Goal: Task Accomplishment & Management: Complete application form

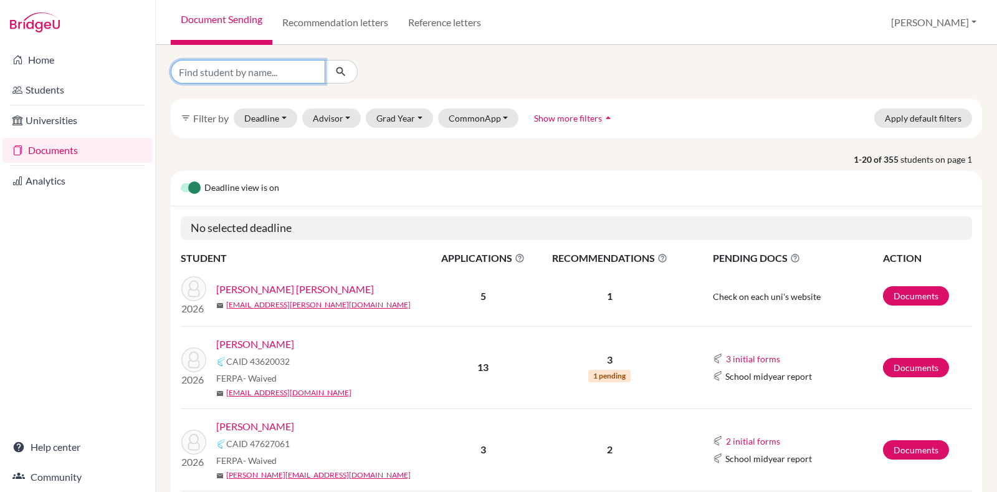
click at [307, 73] on input "Find student by name..." at bounding box center [248, 72] width 155 height 24
type input "shreya"
click at [335, 73] on icon "submit" at bounding box center [341, 71] width 12 height 12
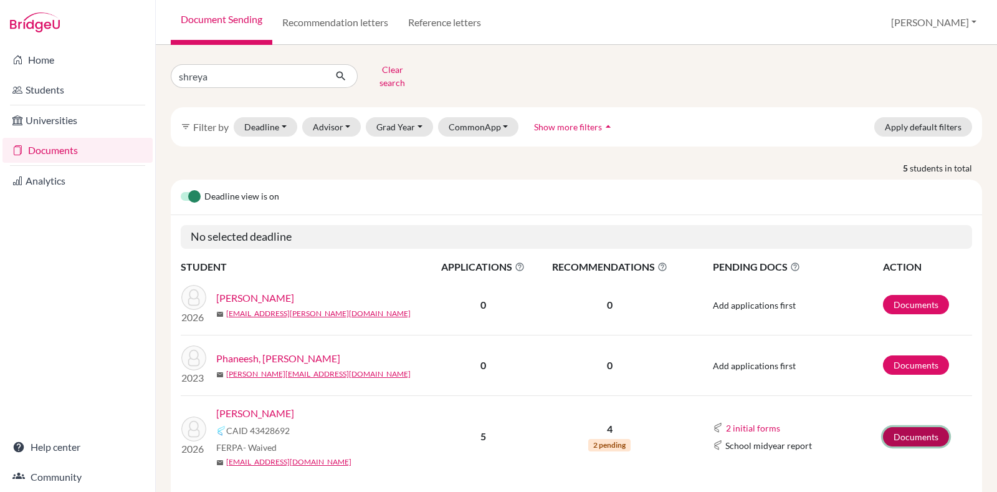
click at [904, 427] on link "Documents" at bounding box center [916, 436] width 66 height 19
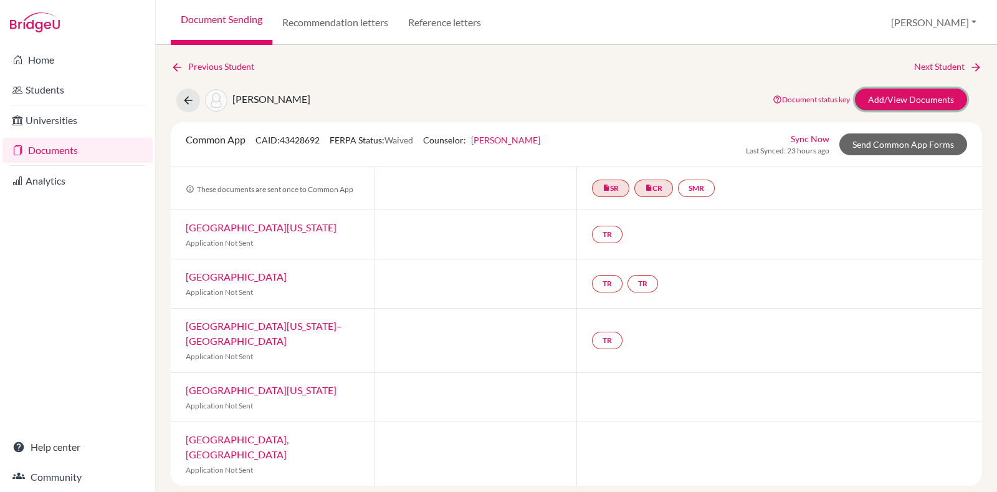
click at [938, 92] on link "Add/View Documents" at bounding box center [911, 99] width 112 height 22
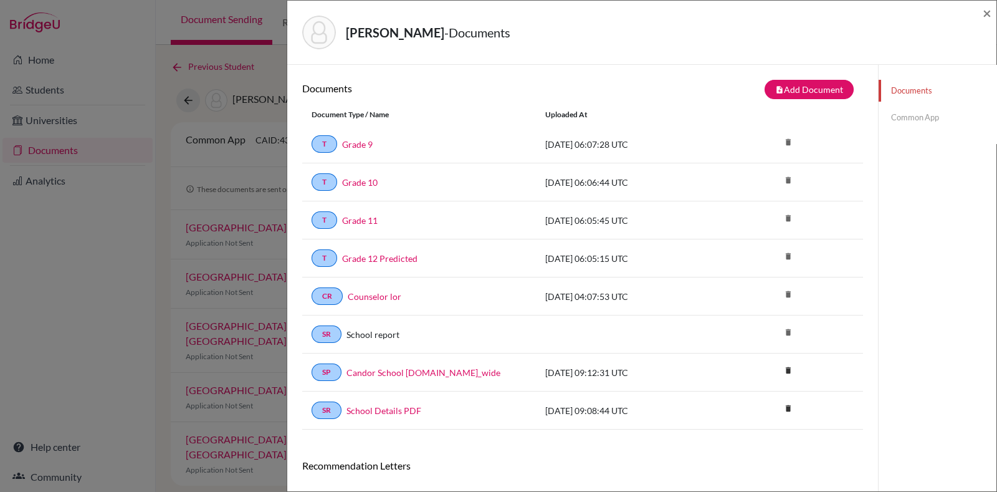
scroll to position [209, 0]
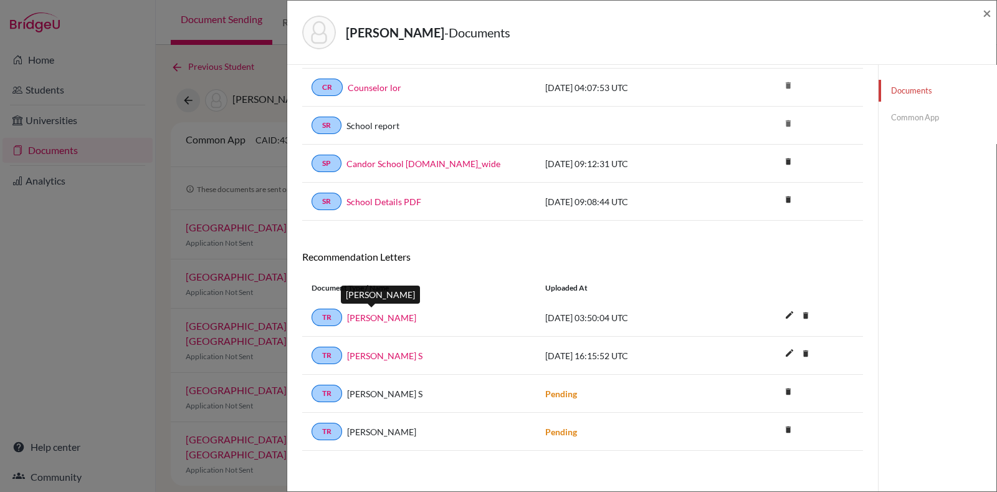
click at [374, 314] on link "Sandy Carroll" at bounding box center [381, 317] width 69 height 13
click at [990, 14] on span "×" at bounding box center [987, 13] width 9 height 18
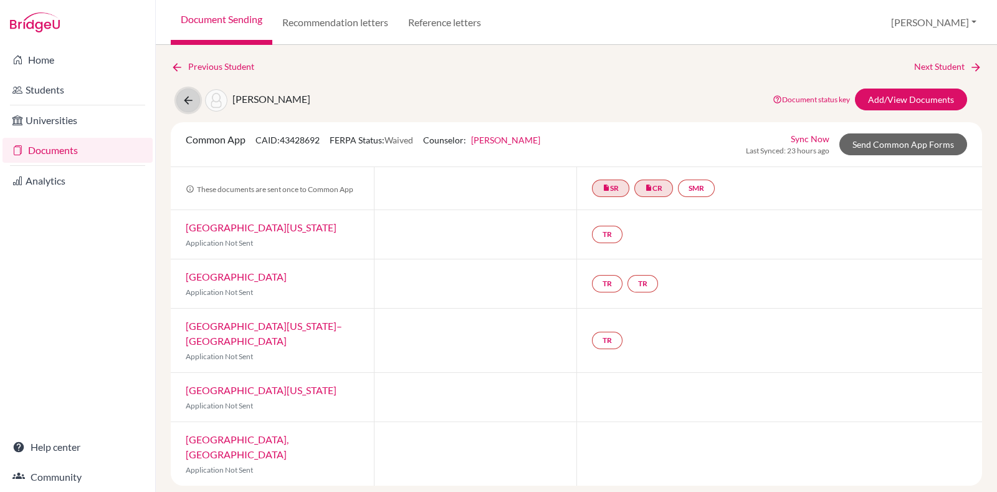
click at [186, 100] on icon at bounding box center [188, 100] width 12 height 12
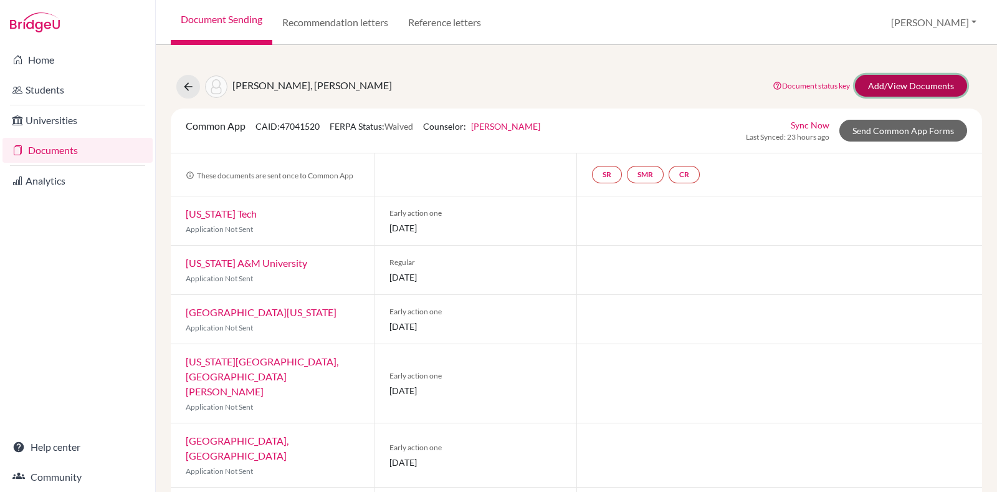
click at [897, 95] on link "Add/View Documents" at bounding box center [911, 86] width 112 height 22
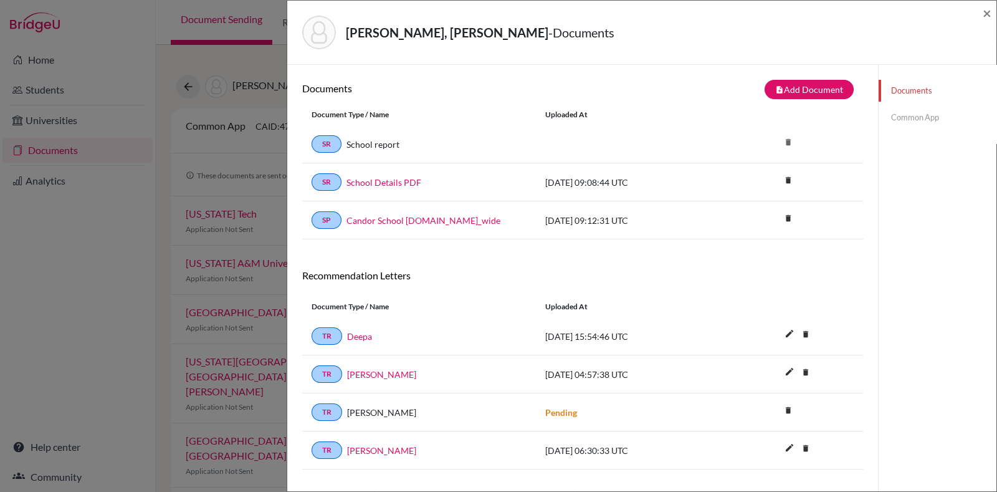
click at [902, 113] on link "Common App" at bounding box center [938, 118] width 118 height 22
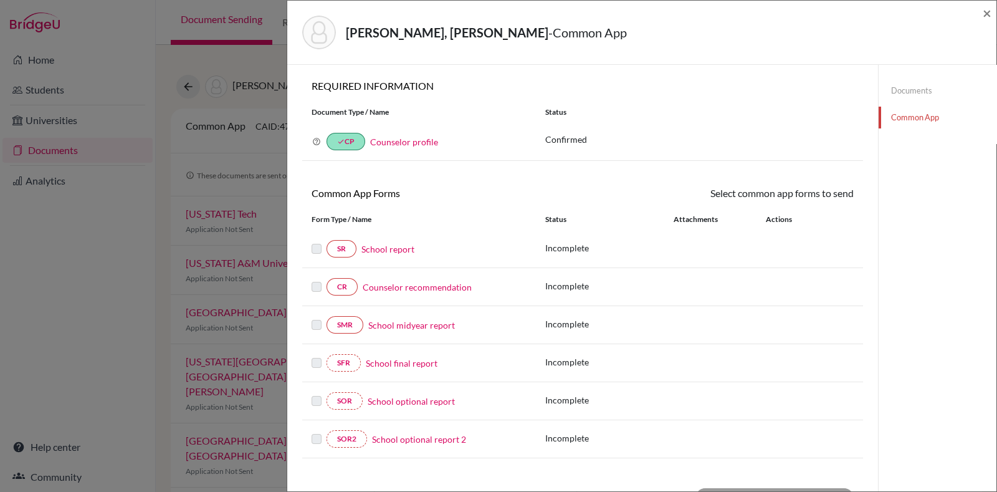
click at [907, 86] on link "Documents" at bounding box center [938, 91] width 118 height 22
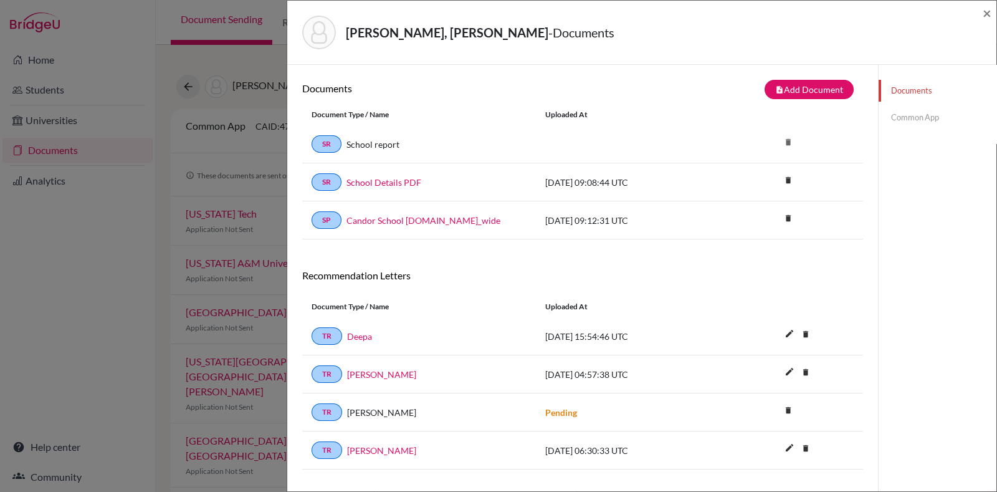
scroll to position [65, 0]
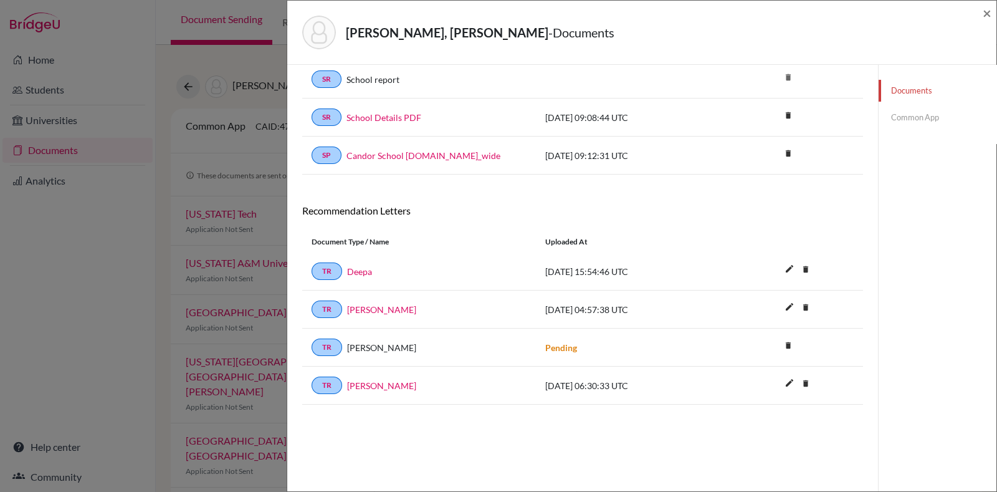
click at [907, 115] on link "Common App" at bounding box center [938, 118] width 118 height 22
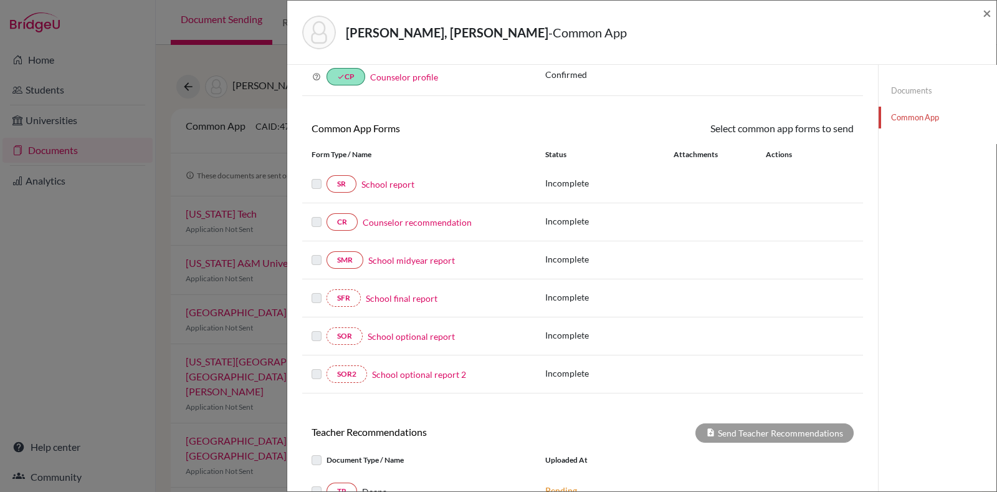
click at [381, 186] on link "School report" at bounding box center [387, 184] width 53 height 13
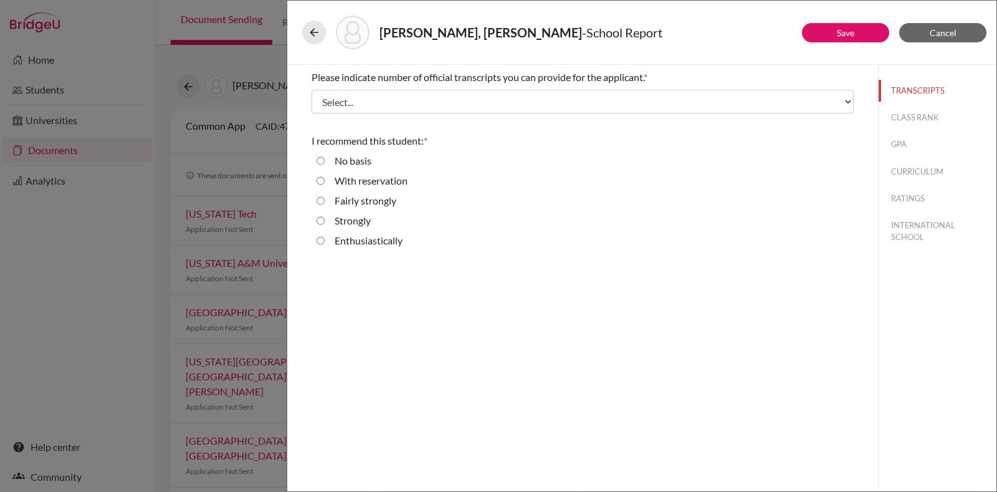
click at [361, 236] on label "Enthusiastically" at bounding box center [369, 240] width 68 height 15
click at [325, 236] on input "Enthusiastically" at bounding box center [321, 240] width 8 height 15
radio input "true"
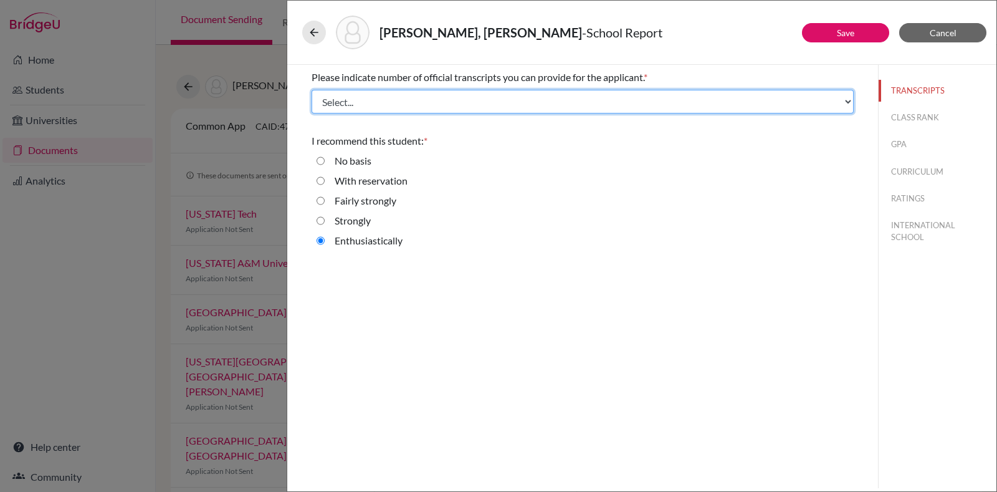
click at [431, 107] on select "Select... 1 2 3 4" at bounding box center [583, 102] width 542 height 24
select select "4"
click at [312, 90] on select "Select... 1 2 3 4" at bounding box center [583, 102] width 542 height 24
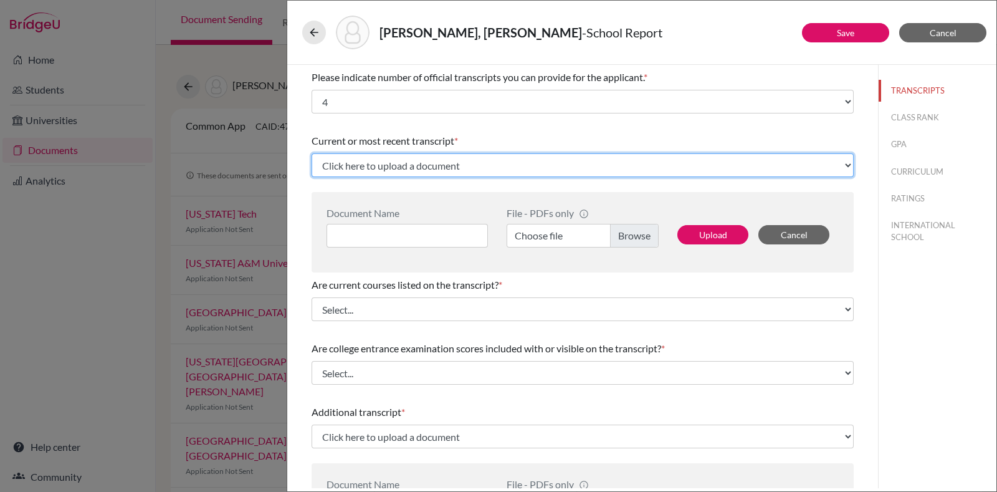
click at [398, 154] on select "Click here to upload a document Upload New File" at bounding box center [583, 165] width 542 height 24
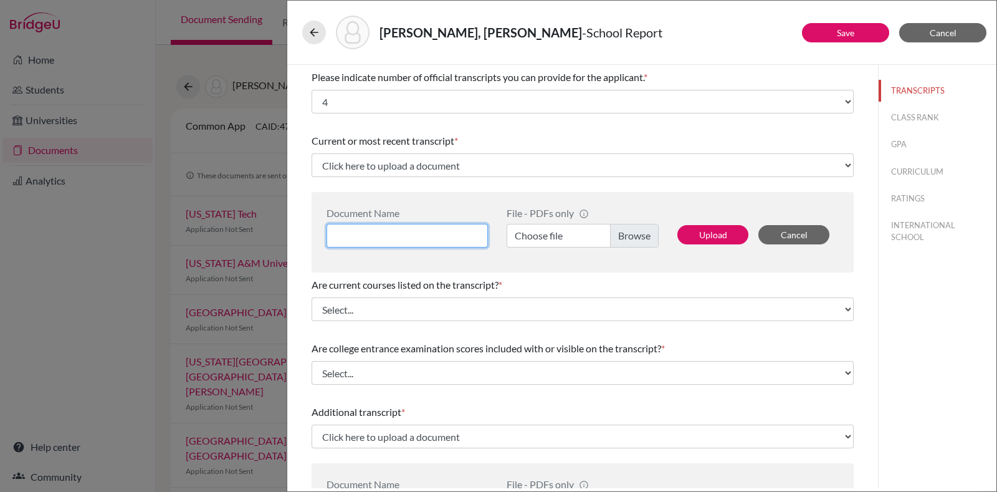
click at [388, 236] on input at bounding box center [407, 236] width 161 height 24
type input "Grade 12 Predicted"
click at [631, 232] on label "Choose file" at bounding box center [583, 236] width 152 height 24
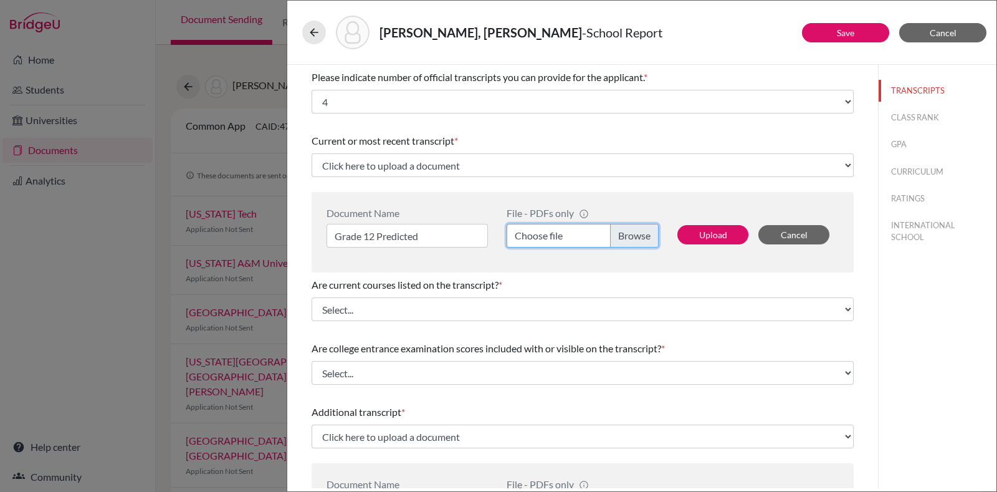
click at [631, 232] on input "Choose file" at bounding box center [583, 236] width 152 height 24
click at [631, 230] on label "Grade 12 A Level Predicted.pdf" at bounding box center [583, 236] width 152 height 24
click at [631, 230] on input "Grade 12 A Level Predicted.pdf" at bounding box center [583, 236] width 152 height 24
click at [715, 229] on button "Upload" at bounding box center [712, 234] width 71 height 19
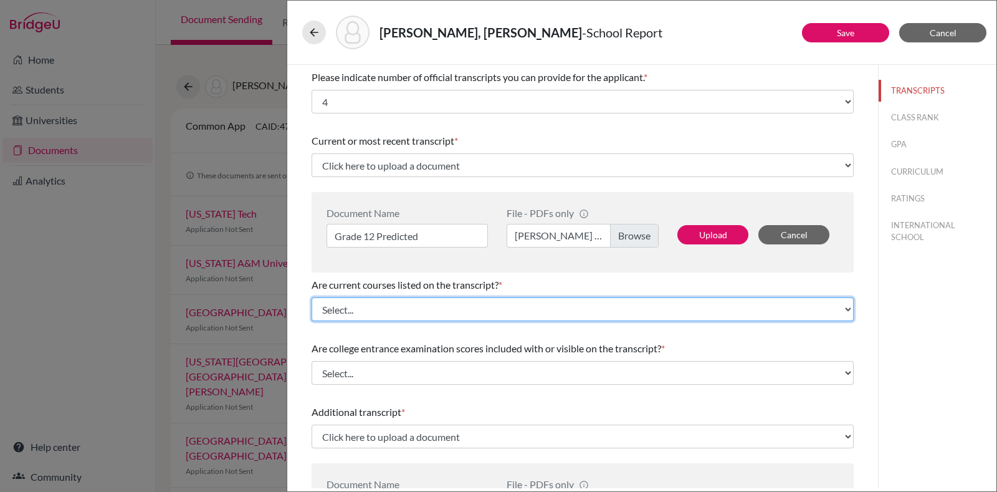
click at [511, 307] on select "Select... Yes No" at bounding box center [583, 309] width 542 height 24
select select "0"
click at [312, 297] on select "Select... Yes No" at bounding box center [583, 309] width 542 height 24
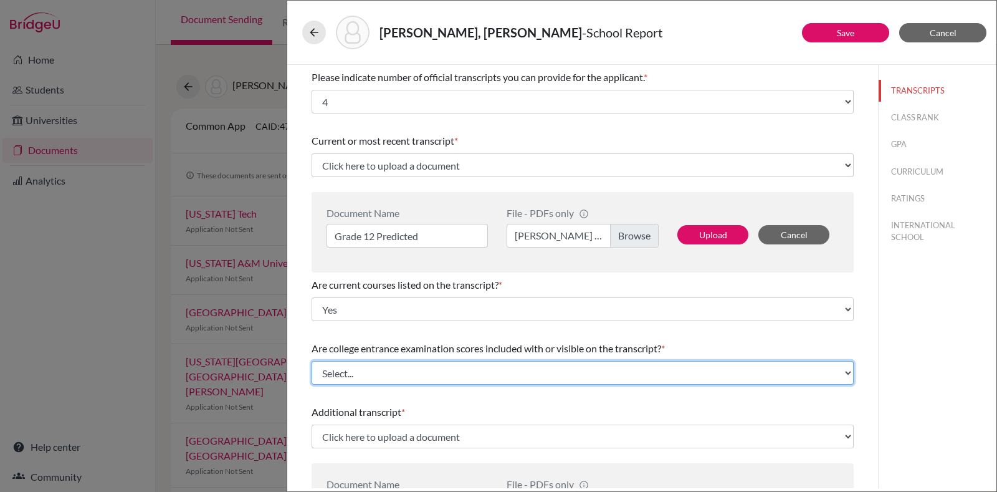
drag, startPoint x: 413, startPoint y: 371, endPoint x: 368, endPoint y: 426, distance: 70.8
select select "1"
click at [312, 361] on select "Select... Yes No" at bounding box center [583, 373] width 542 height 24
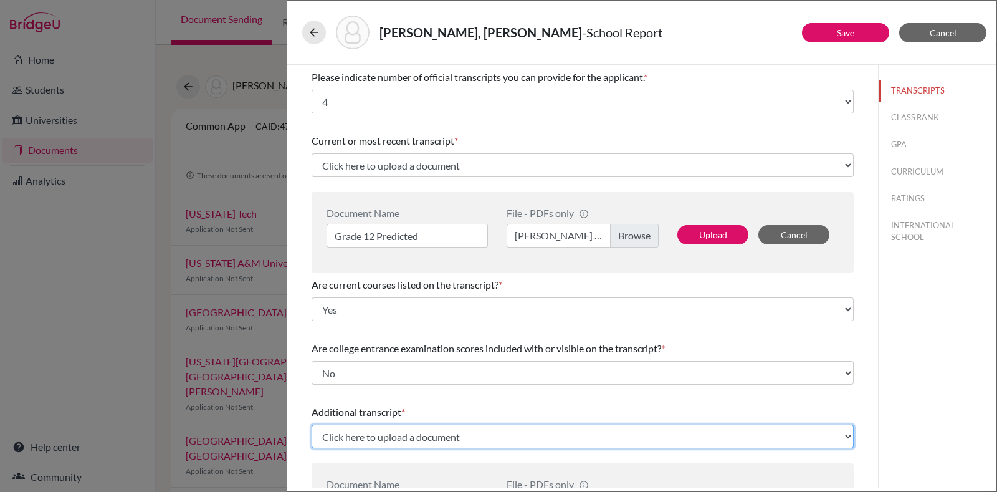
click at [375, 435] on select "Click here to upload a document Upload New File" at bounding box center [583, 436] width 542 height 24
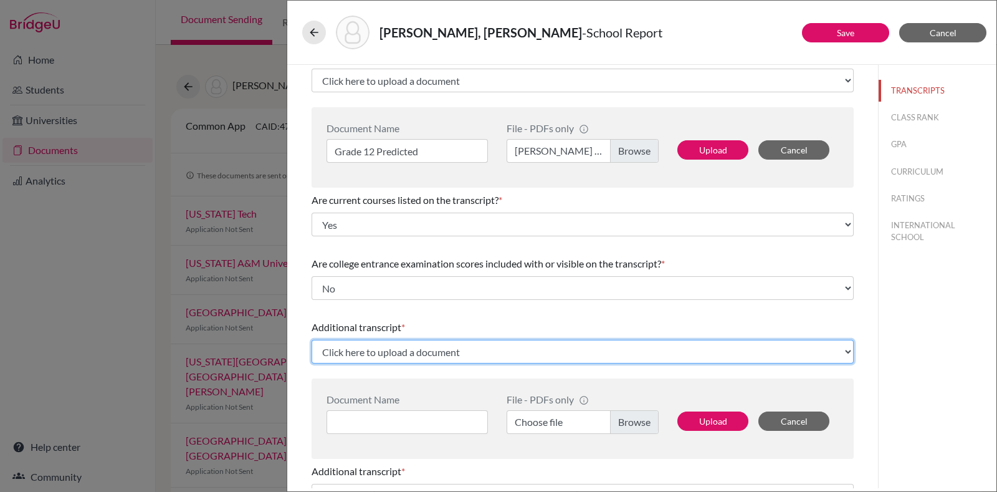
scroll to position [85, 0]
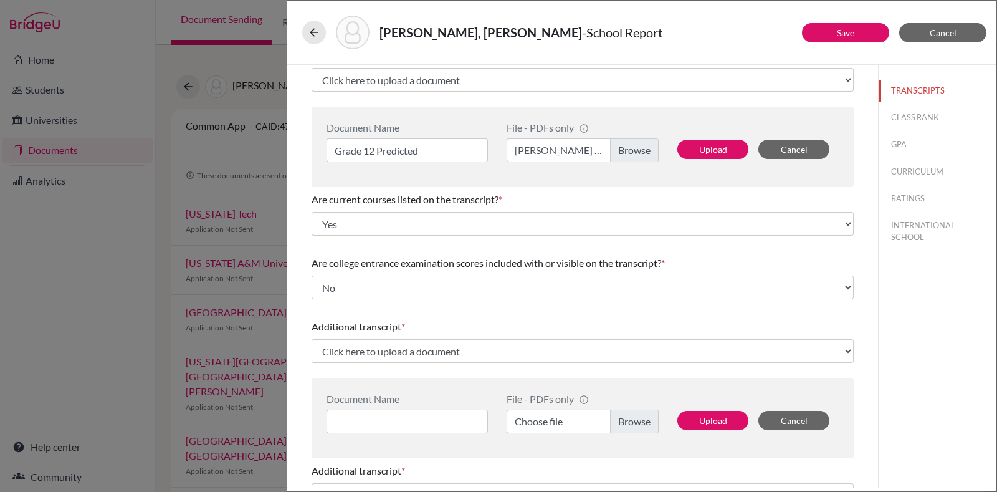
click at [379, 434] on div "Document Name File - PDFs only info CommonApp has file size limit of 2MB per fi…" at bounding box center [583, 418] width 542 height 80
click at [384, 423] on input at bounding box center [407, 421] width 161 height 24
type input "Grade 11"
select select "690326"
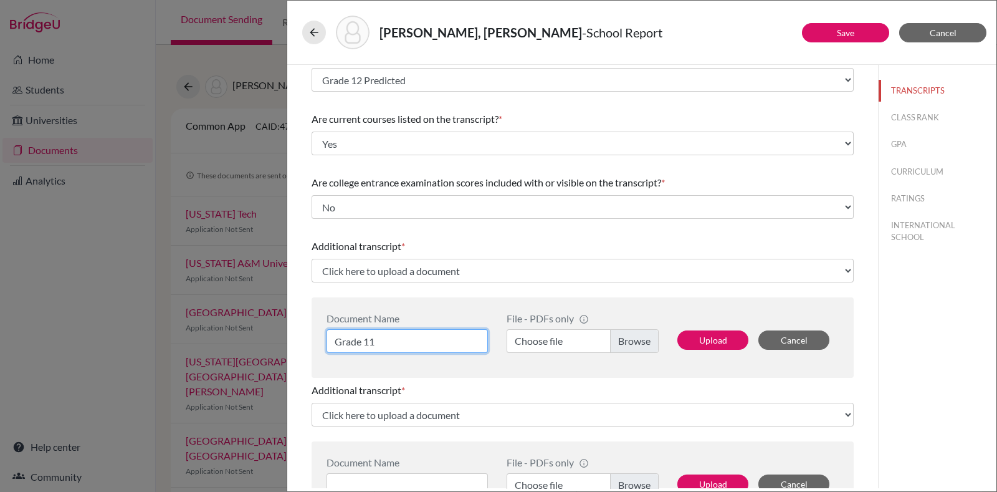
type input "Grade 11"
click at [618, 344] on label "Choose file" at bounding box center [583, 341] width 152 height 24
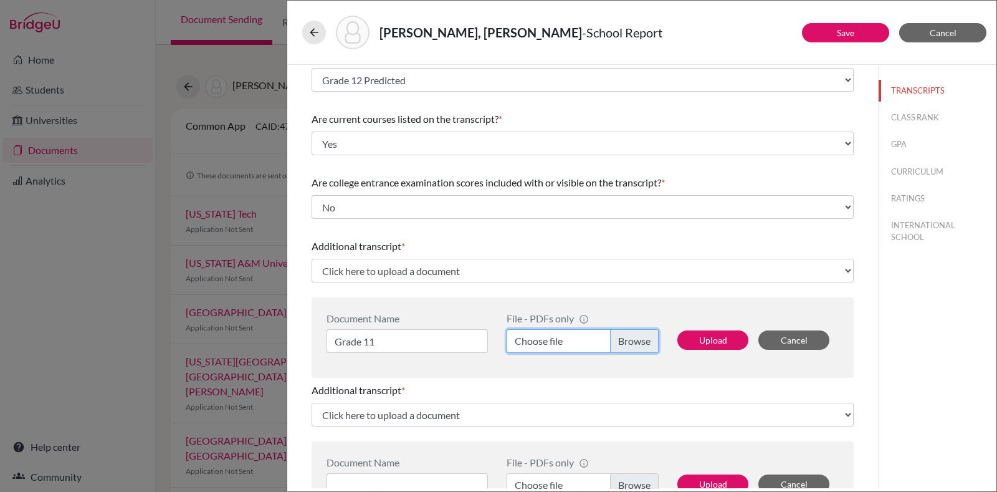
click at [618, 344] on input "Choose file" at bounding box center [583, 341] width 152 height 24
click at [710, 337] on button "Upload" at bounding box center [712, 339] width 71 height 19
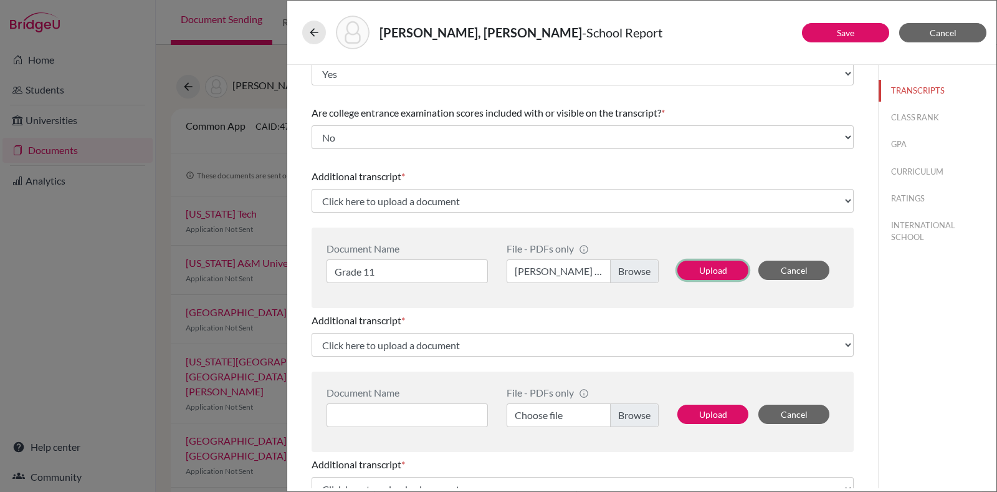
scroll to position [169, 0]
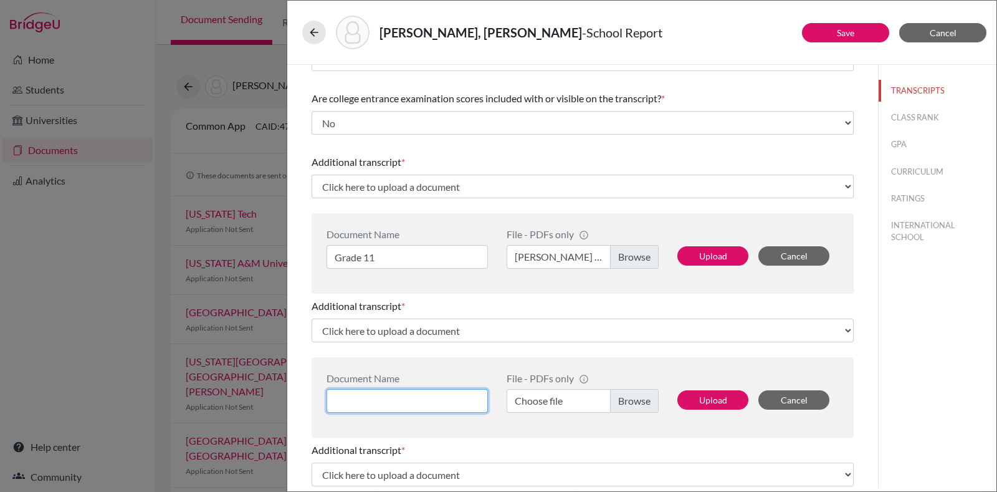
click at [442, 398] on input at bounding box center [407, 401] width 161 height 24
type input "Grade 10"
click at [570, 393] on label "Choose file" at bounding box center [583, 401] width 152 height 24
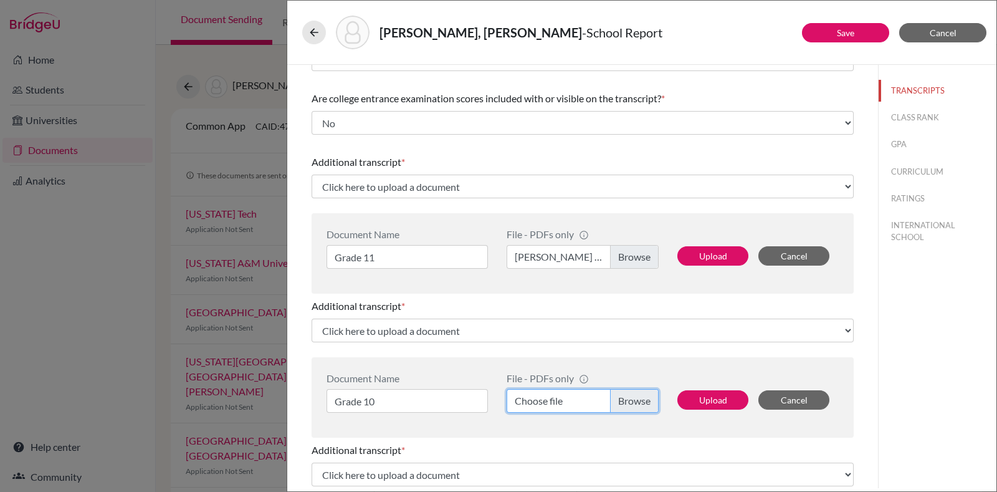
click at [570, 393] on input "Choose file" at bounding box center [583, 401] width 152 height 24
click at [690, 404] on button "Upload" at bounding box center [712, 399] width 71 height 19
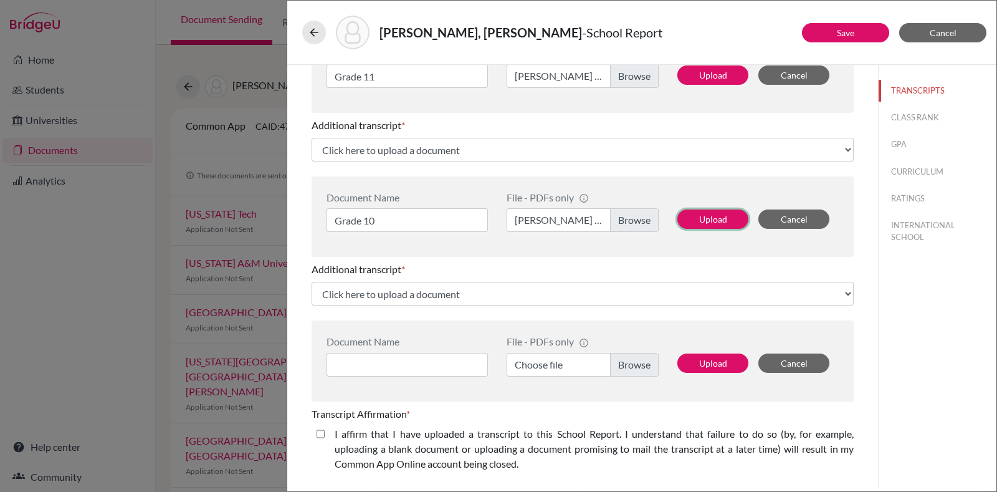
scroll to position [352, 0]
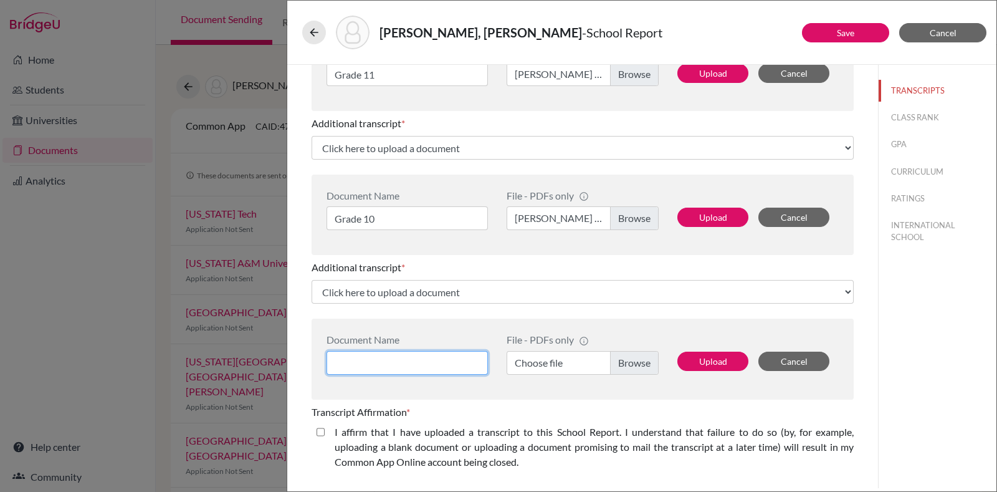
click at [432, 356] on input at bounding box center [407, 363] width 161 height 24
type input "Grade 9"
click at [583, 363] on label "Choose file" at bounding box center [583, 363] width 152 height 24
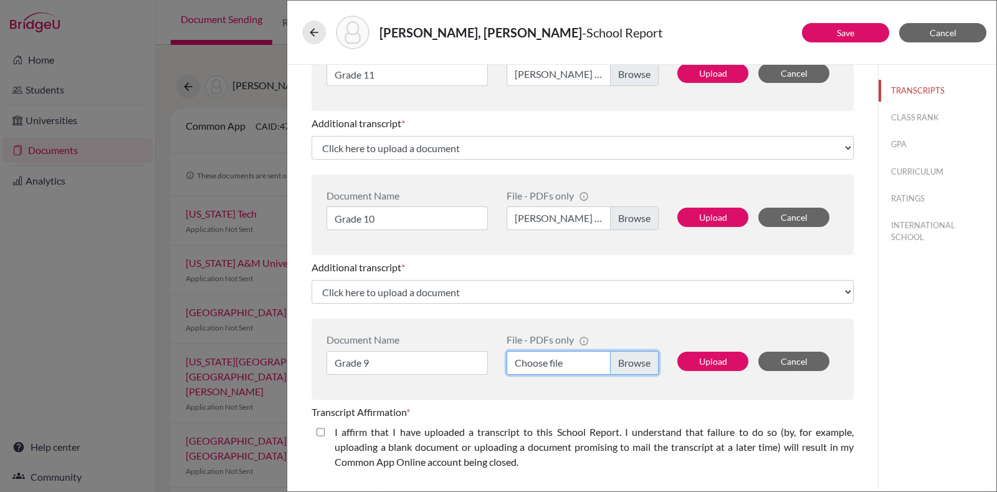
click at [583, 363] on input "Choose file" at bounding box center [583, 363] width 152 height 24
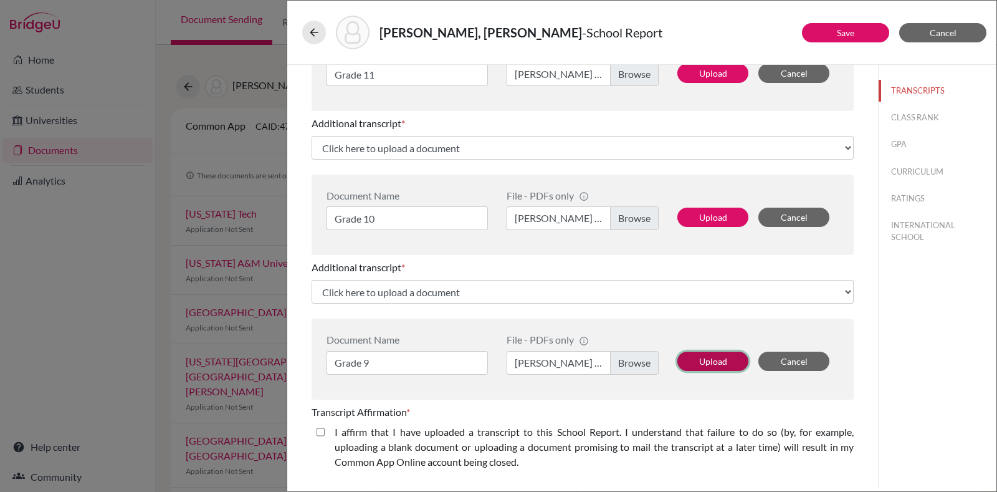
click at [679, 363] on button "Upload" at bounding box center [712, 360] width 71 height 19
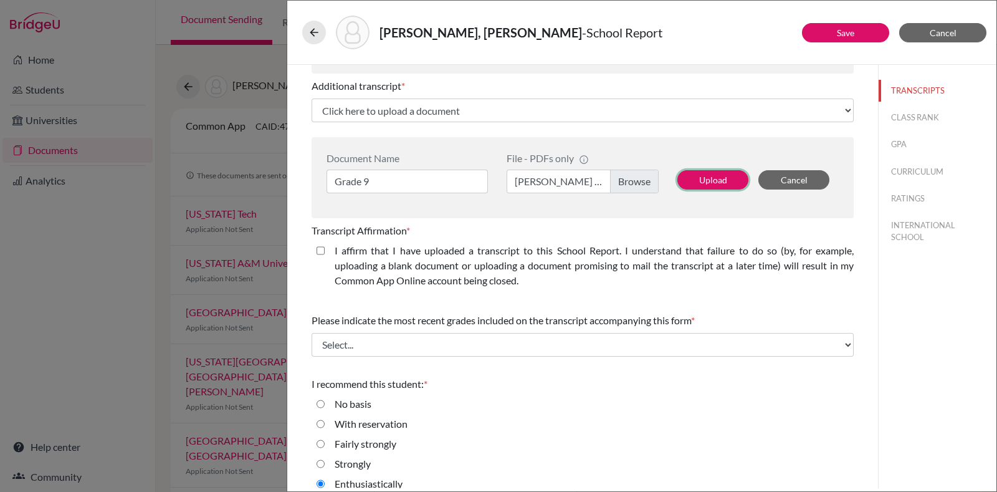
scroll to position [534, 0]
click at [323, 255] on closed\ "I affirm that I have uploaded a transcript to this School Report. I understand …" at bounding box center [321, 249] width 8 height 15
checkbox closed\ "true"
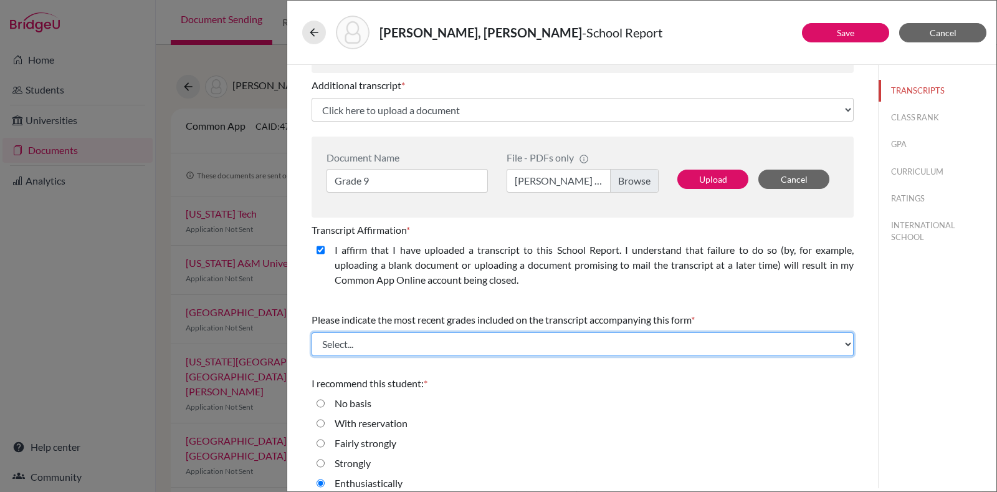
click at [375, 335] on select "Select... Final junior year grades 1st Quarter senior year grades 2nd Quarter/1…" at bounding box center [583, 344] width 542 height 24
select select "1"
click at [312, 332] on select "Select... Final junior year grades 1st Quarter senior year grades 2nd Quarter/1…" at bounding box center [583, 344] width 542 height 24
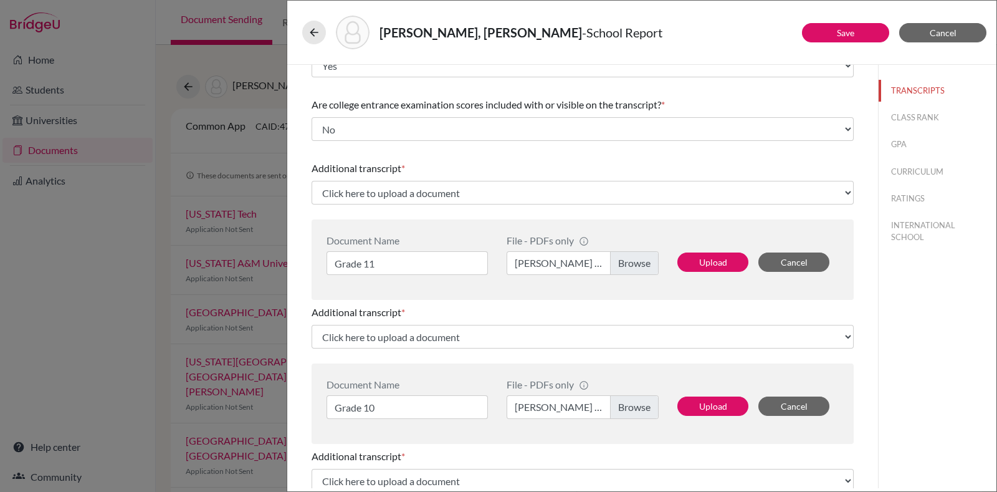
scroll to position [165, 0]
click at [894, 115] on button "CLASS RANK" at bounding box center [938, 118] width 118 height 22
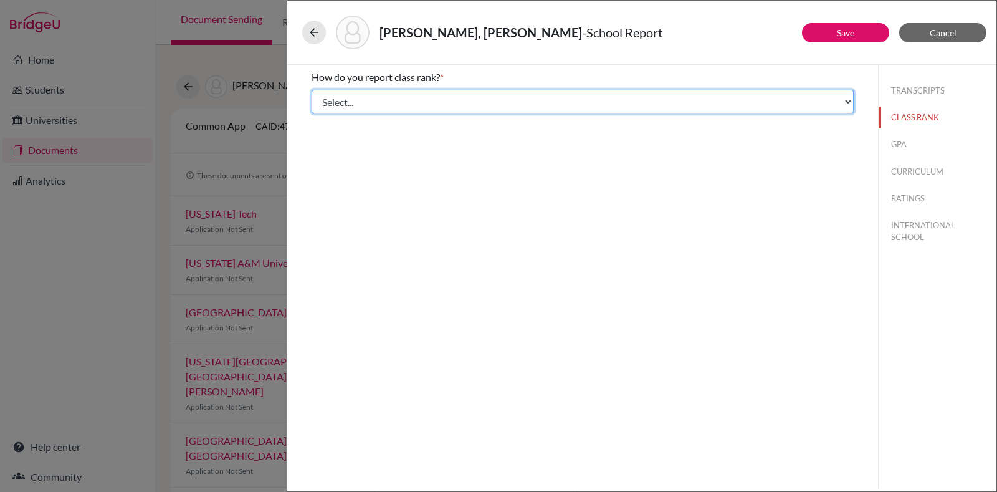
click at [669, 100] on select "Select... Exact Decile Quintile Quartile None" at bounding box center [583, 102] width 542 height 24
select select "5"
click at [312, 90] on select "Select... Exact Decile Quintile Quartile None" at bounding box center [583, 102] width 542 height 24
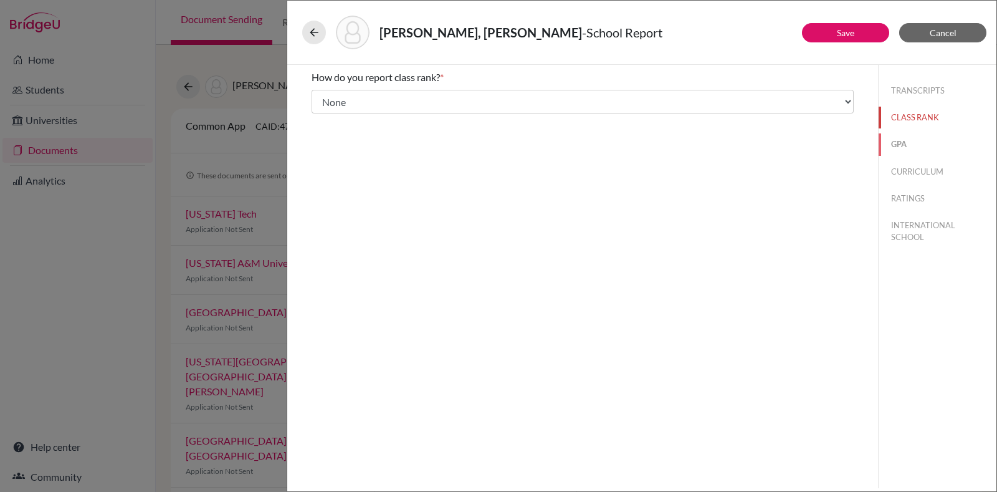
click at [901, 140] on button "GPA" at bounding box center [938, 144] width 118 height 22
click at [337, 115] on label "No" at bounding box center [341, 117] width 13 height 15
click at [325, 115] on input "No" at bounding box center [321, 117] width 8 height 15
radio input "true"
click at [904, 178] on button "CURRICULUM" at bounding box center [938, 172] width 118 height 22
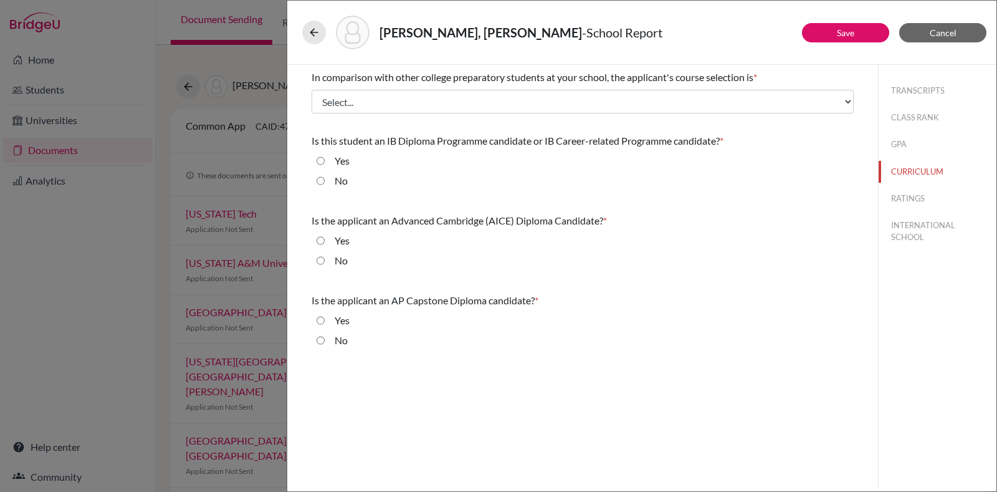
click at [341, 161] on label "Yes" at bounding box center [342, 160] width 15 height 15
click at [325, 161] on input "Yes" at bounding box center [321, 160] width 8 height 15
radio input "true"
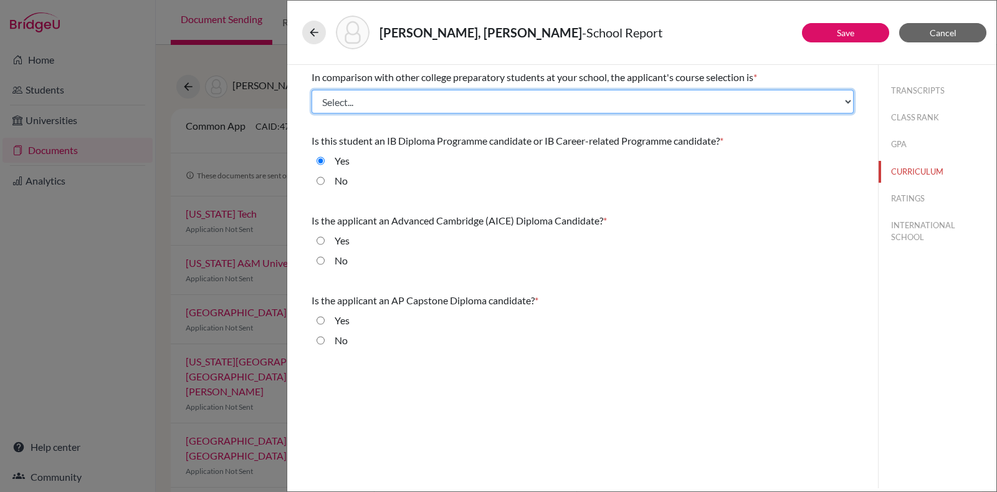
click at [431, 93] on select "Select... Less than demanding Average Demanding Very demanding Most demanding P…" at bounding box center [583, 102] width 542 height 24
select select "4"
click at [312, 90] on select "Select... Less than demanding Average Demanding Very demanding Most demanding P…" at bounding box center [583, 102] width 542 height 24
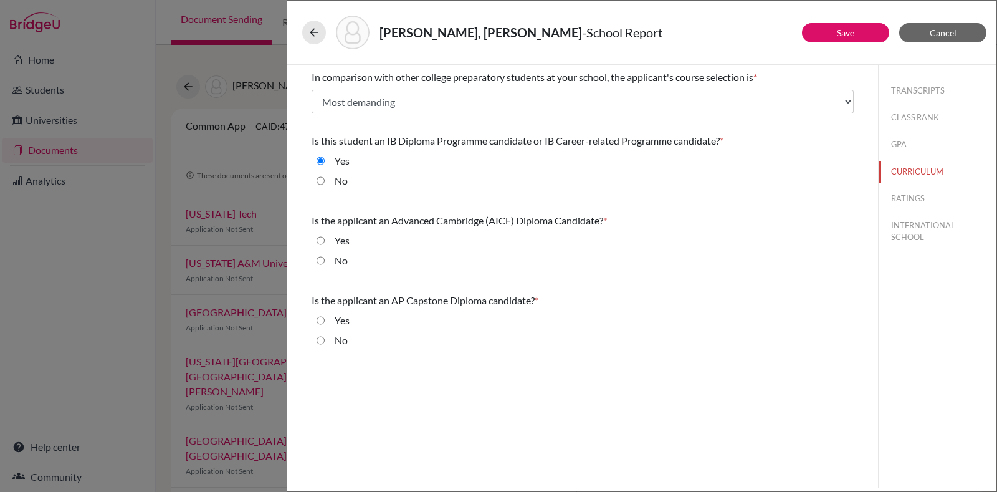
click at [317, 262] on input "No" at bounding box center [321, 260] width 8 height 15
radio input "true"
click at [321, 337] on input "No" at bounding box center [321, 340] width 8 height 15
radio input "true"
click at [906, 191] on button "RATINGS" at bounding box center [938, 199] width 118 height 22
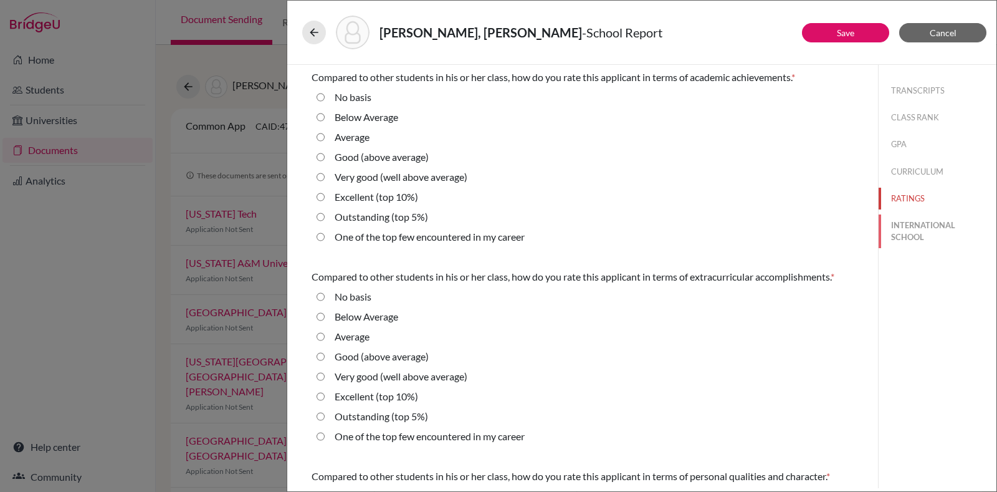
click at [928, 227] on button "INTERNATIONAL SCHOOL" at bounding box center [938, 231] width 118 height 34
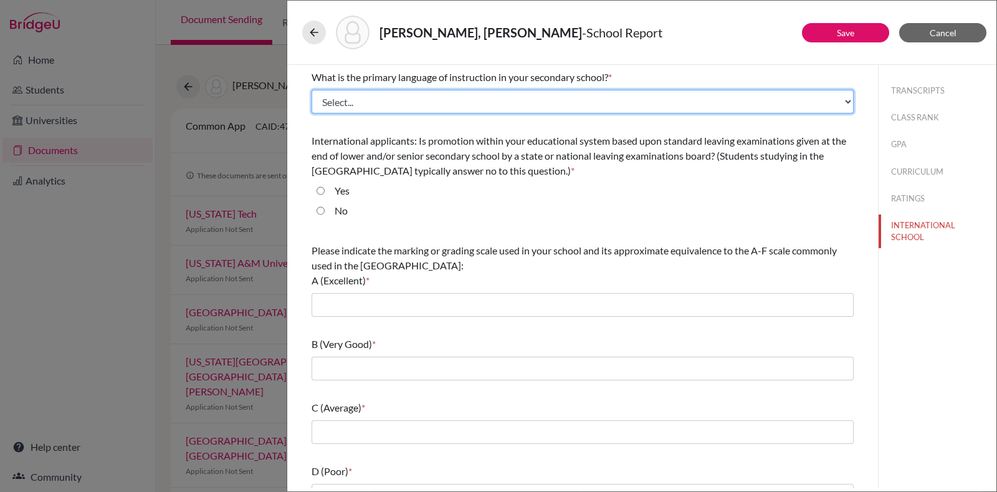
click at [622, 105] on select "Select... Albanian Arabic Armenian Assamese Azerbaijani Belarusian Bengali Bulg…" at bounding box center [583, 102] width 542 height 24
select select "14"
click at [312, 90] on select "Select... Albanian Arabic Armenian Assamese Azerbaijani Belarusian Bengali Bulg…" at bounding box center [583, 102] width 542 height 24
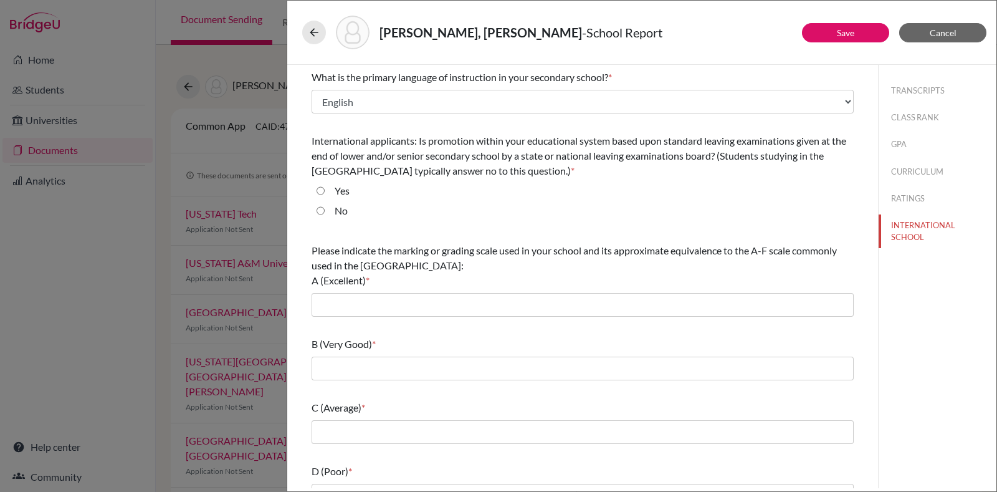
click at [331, 211] on div "No" at bounding box center [336, 213] width 23 height 20
click at [346, 211] on label "No" at bounding box center [341, 210] width 13 height 15
click at [325, 211] on input "No" at bounding box center [321, 210] width 8 height 15
radio input "true"
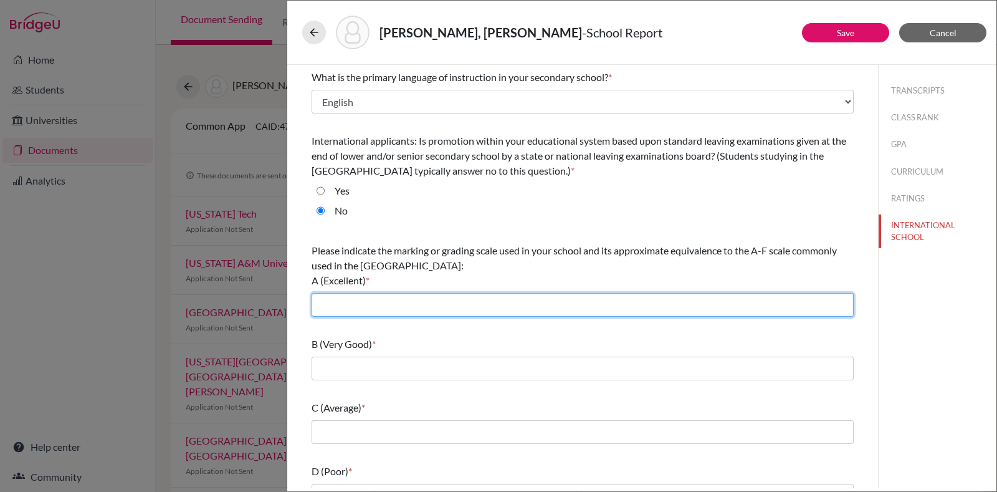
click at [374, 308] on input "text" at bounding box center [583, 305] width 542 height 24
type input "A*"
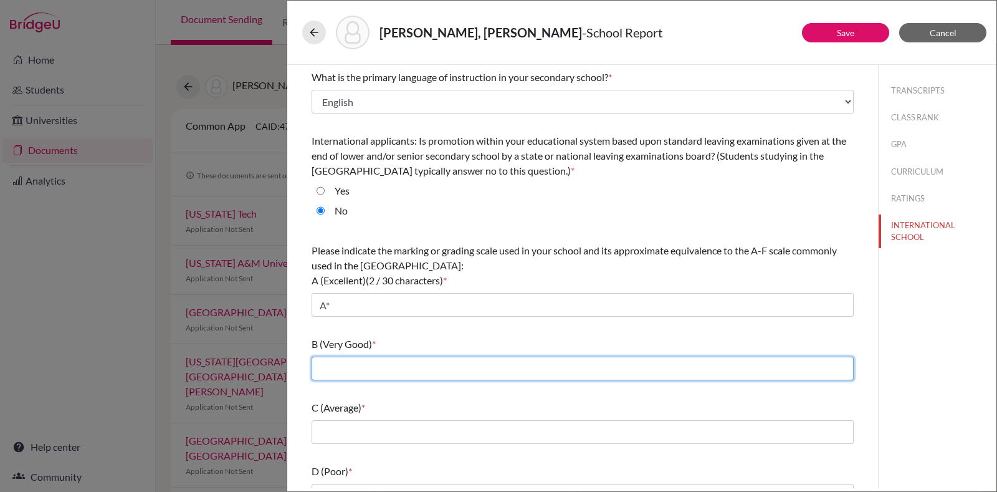
click at [392, 365] on input "text" at bounding box center [583, 368] width 542 height 24
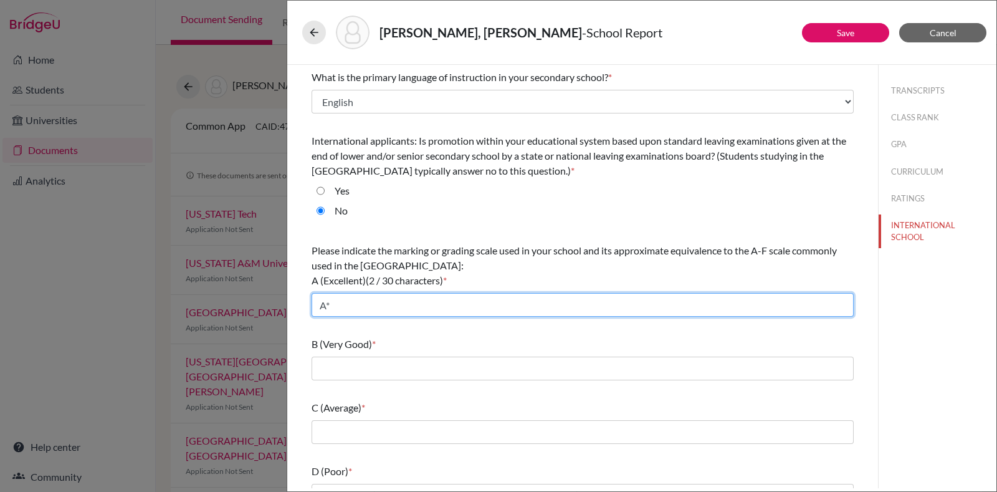
click at [353, 309] on input "A*" at bounding box center [583, 305] width 542 height 24
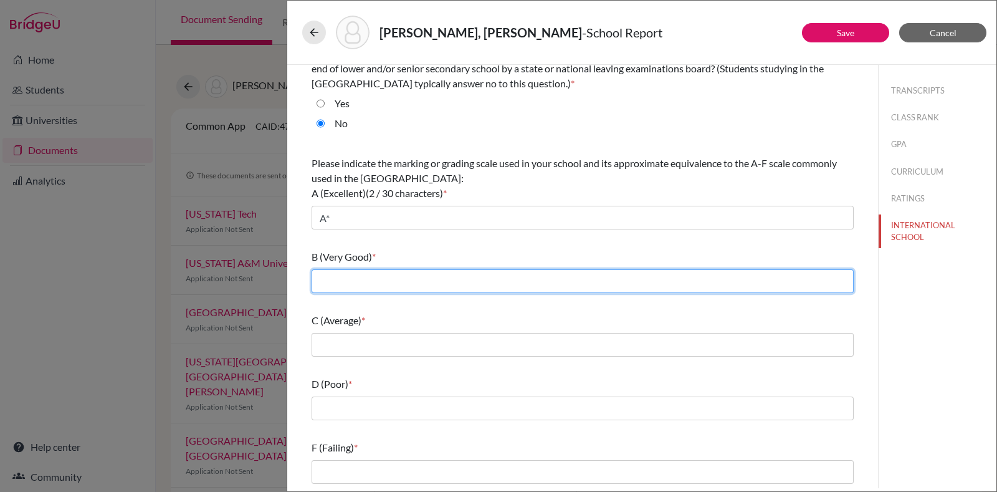
click at [386, 274] on input "text" at bounding box center [583, 281] width 542 height 24
type input "B"
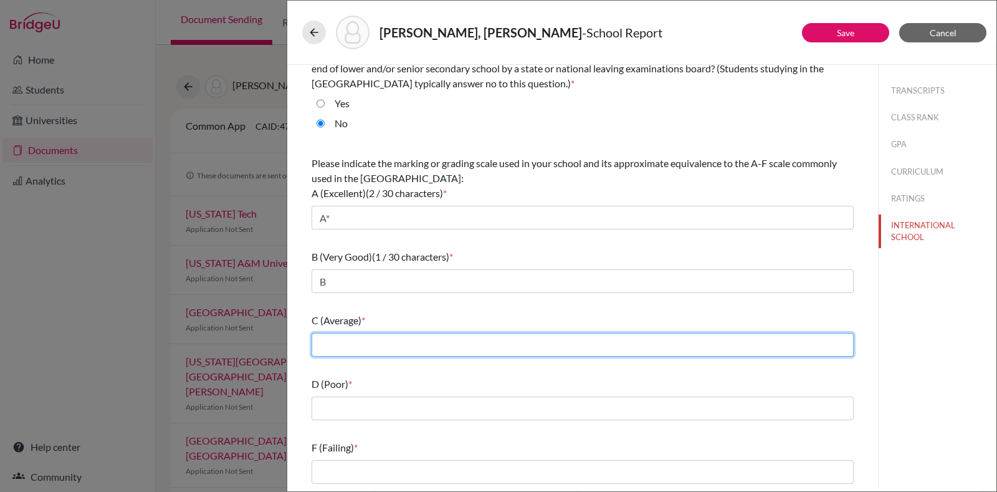
click at [355, 340] on input "text" at bounding box center [583, 345] width 542 height 24
type input "C"
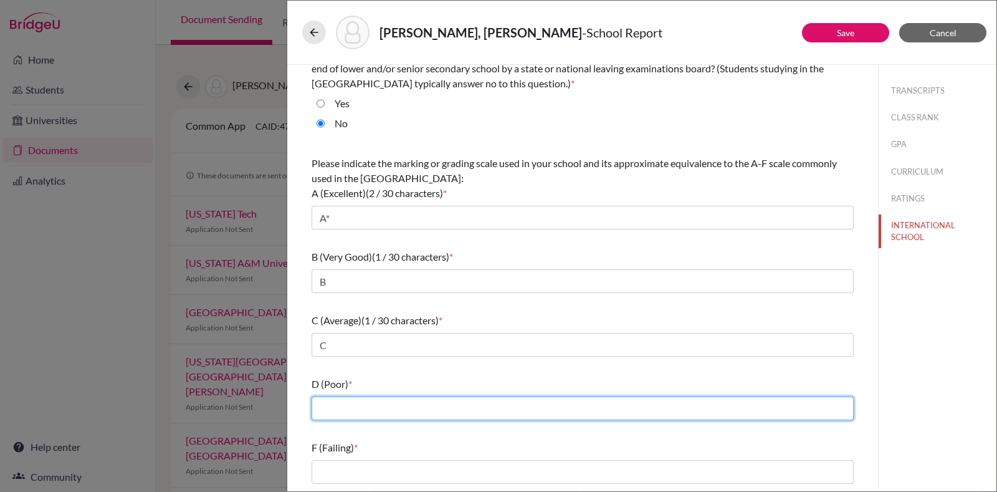
click at [352, 412] on input "text" at bounding box center [583, 408] width 542 height 24
type input "D"
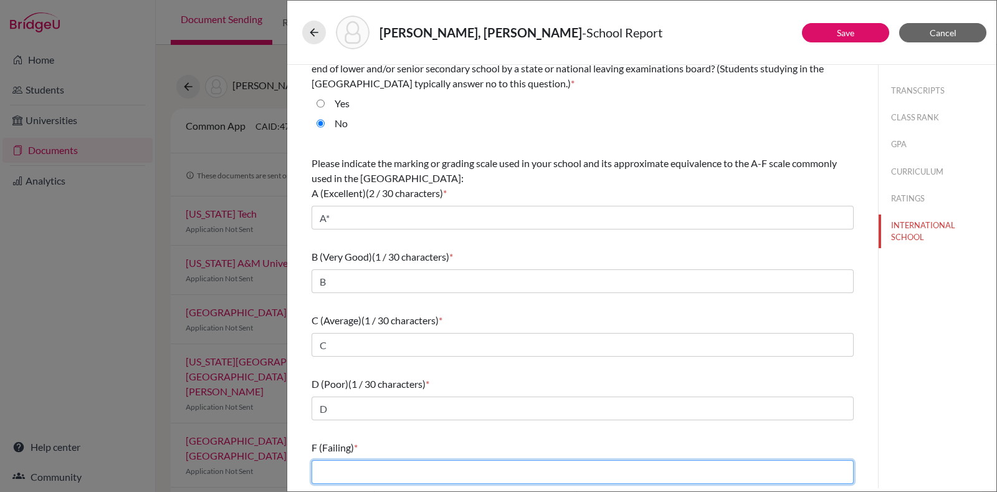
click at [355, 473] on input "text" at bounding box center [583, 472] width 542 height 24
type input "E"
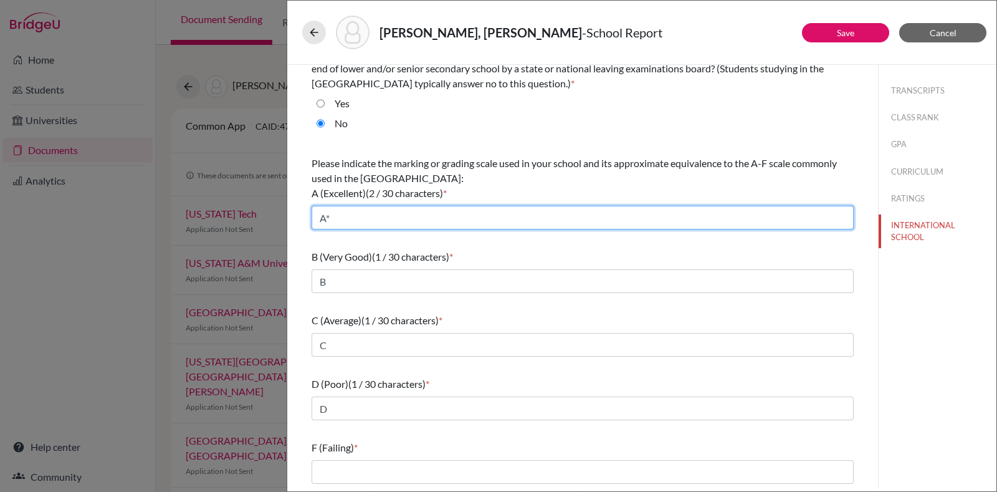
click at [341, 219] on input "A*" at bounding box center [583, 218] width 542 height 24
type input "A*/A"
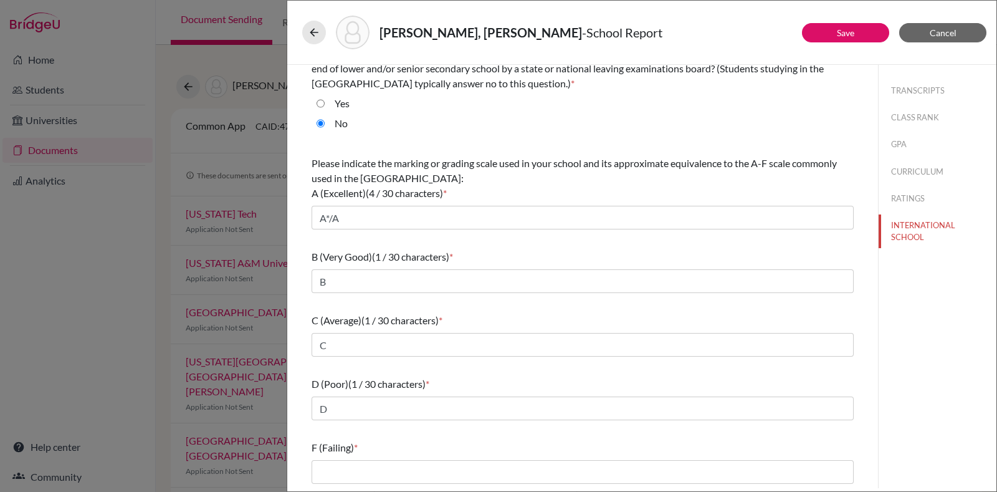
click at [0, 221] on div "Jonan, Dalvin Diraviam - School Report Save Cancel What is the primary language…" at bounding box center [498, 246] width 997 height 492
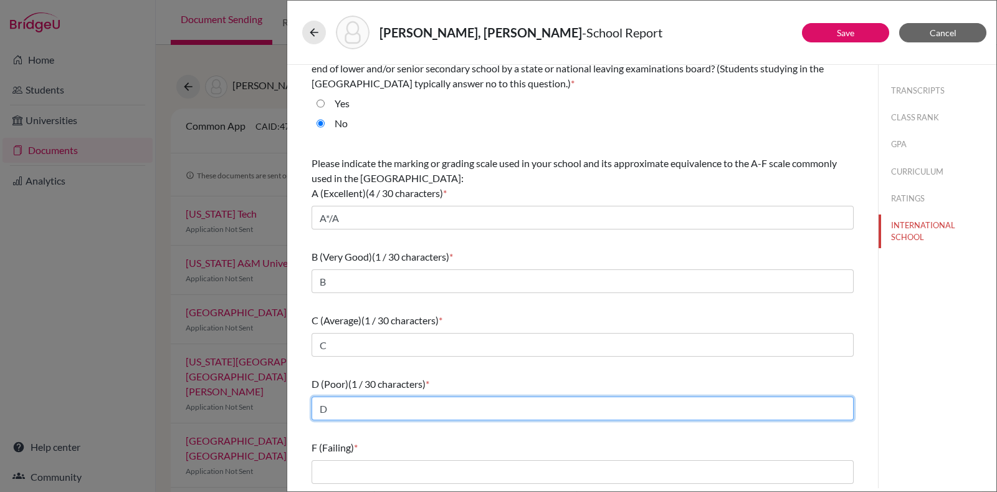
click at [353, 404] on input "D" at bounding box center [583, 408] width 542 height 24
type input "D/E"
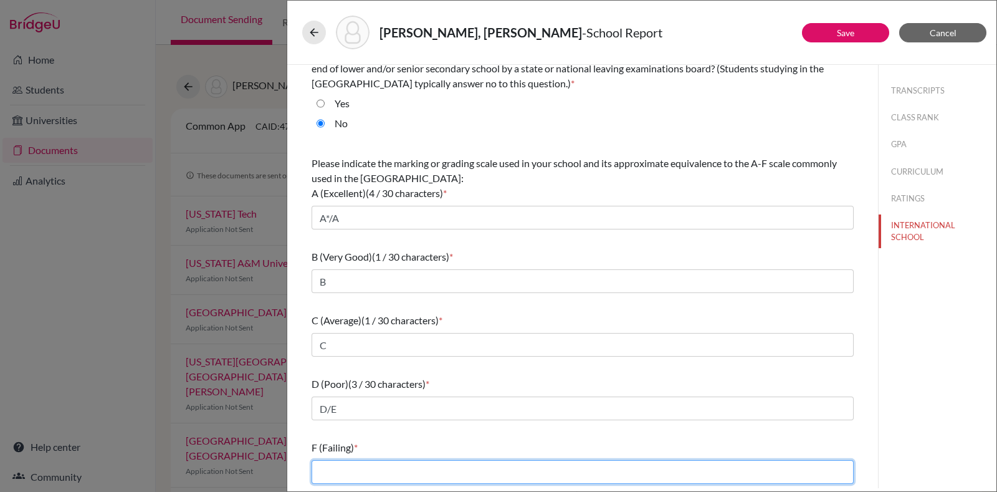
click at [351, 465] on input "text" at bounding box center [583, 472] width 542 height 24
type input "U"
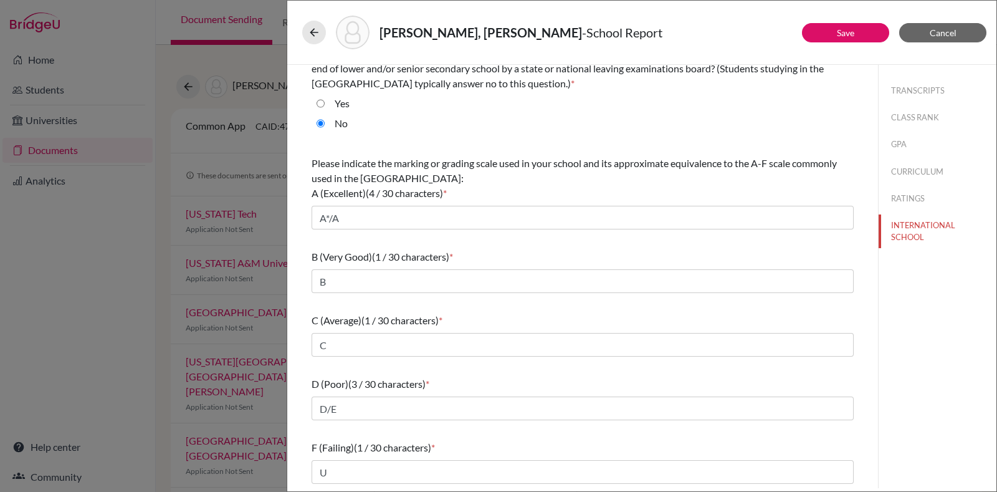
click at [458, 437] on div "F (Failing) (1 / 30 characters) * U" at bounding box center [583, 462] width 542 height 54
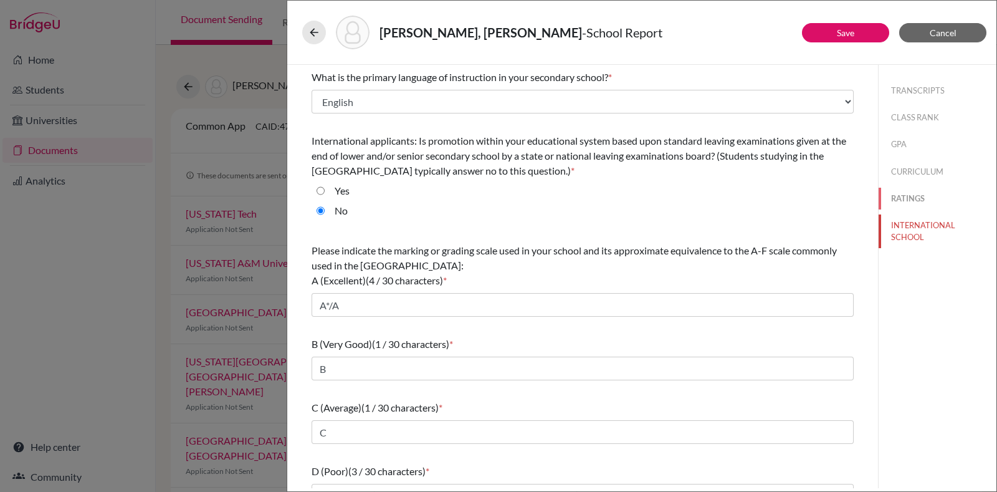
click at [894, 196] on button "RATINGS" at bounding box center [938, 199] width 118 height 22
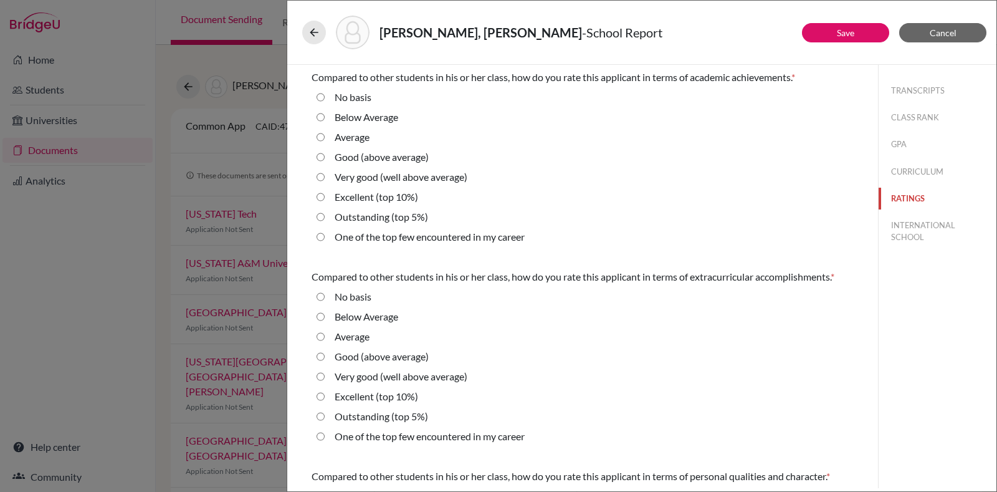
click at [894, 196] on button "RATINGS" at bounding box center [938, 199] width 118 height 22
click at [895, 169] on button "CURRICULUM" at bounding box center [938, 172] width 118 height 22
radio Average "true"
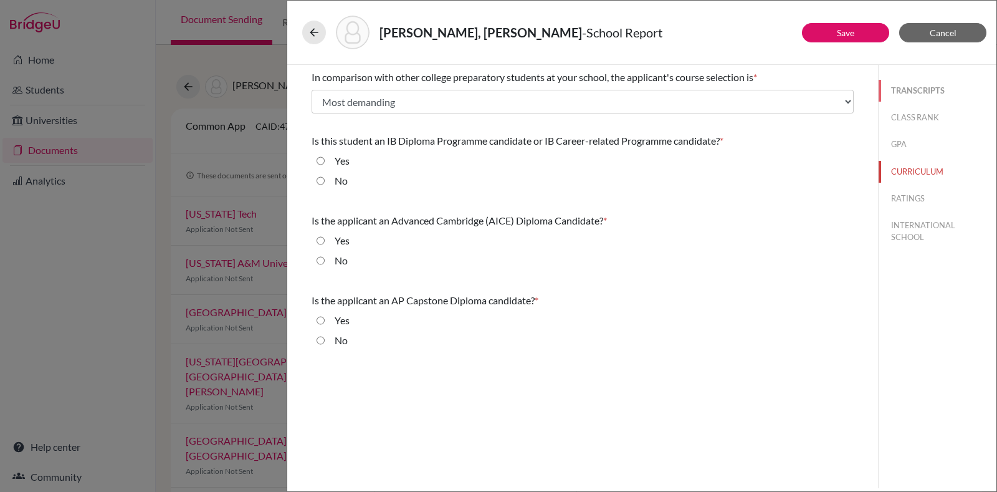
click at [902, 98] on button "TRANSCRIPTS" at bounding box center [938, 91] width 118 height 22
select select "4"
select select "690327"
select select "1"
select select "690326"
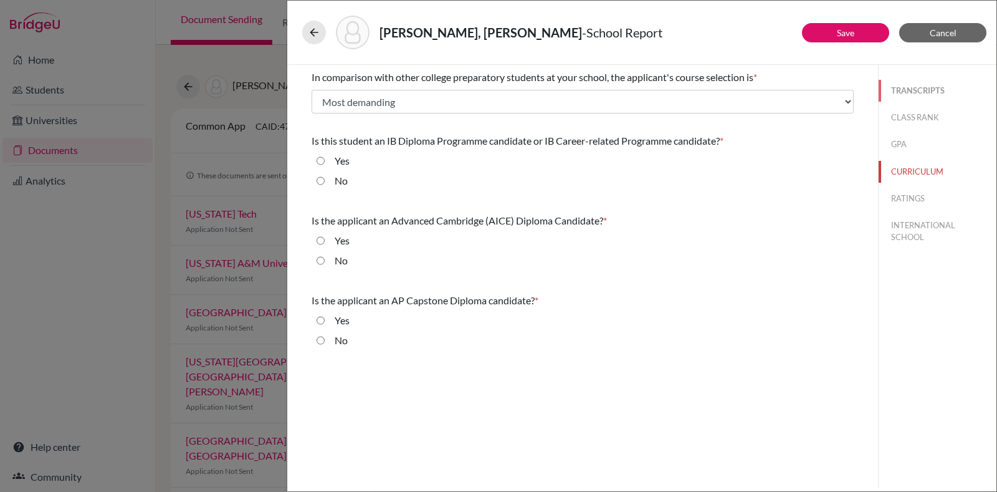
select select "0"
select select "1"
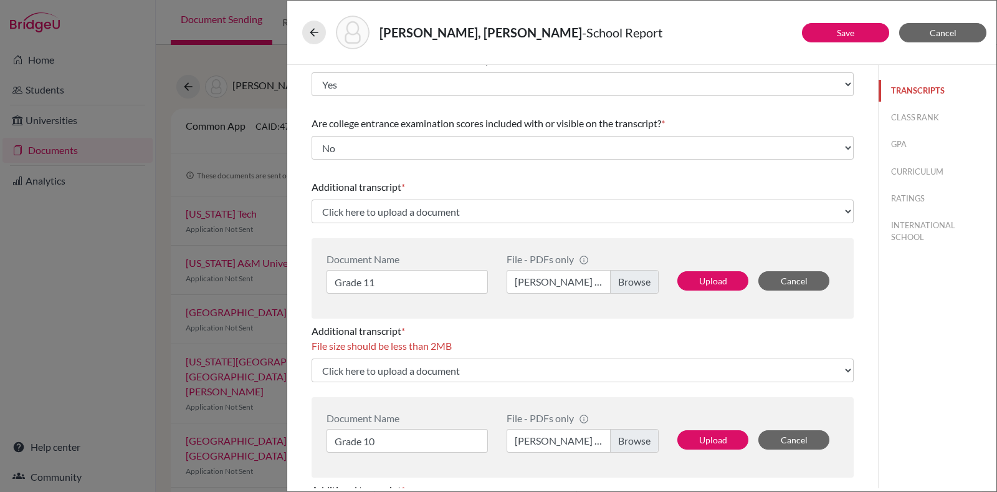
scroll to position [126, 0]
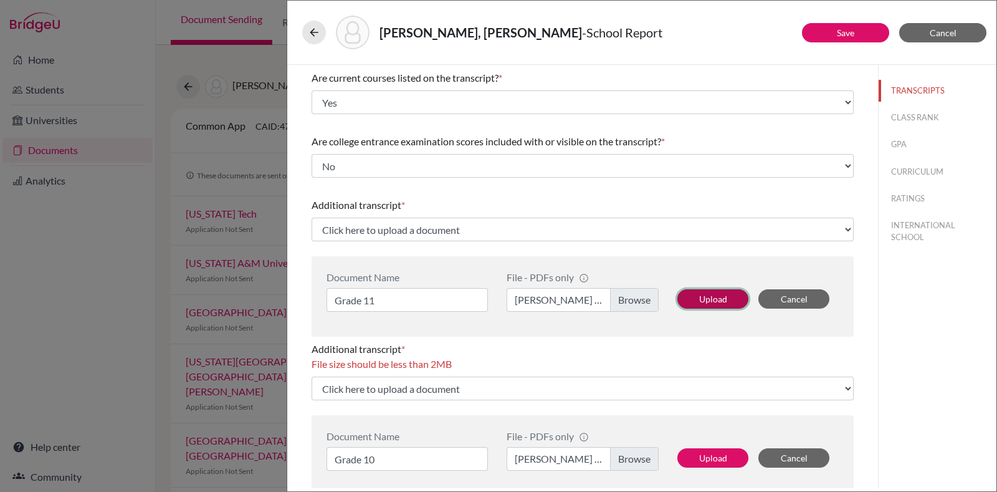
click at [694, 297] on button "Upload" at bounding box center [712, 298] width 71 height 19
click at [889, 194] on button "RATINGS" at bounding box center [938, 199] width 118 height 22
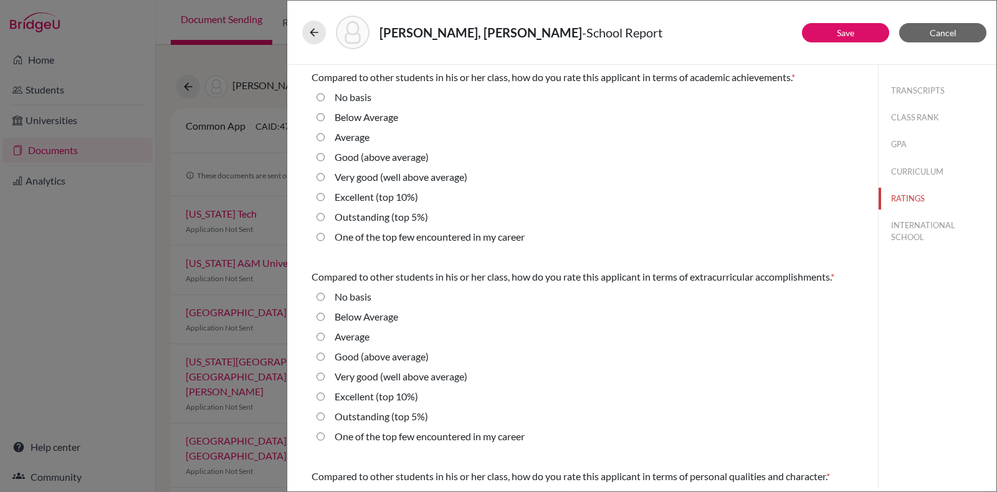
click at [361, 152] on label "Good (above average)" at bounding box center [382, 157] width 94 height 15
click at [325, 152] on average\) "Good (above average)" at bounding box center [321, 157] width 8 height 15
radio average\) "true"
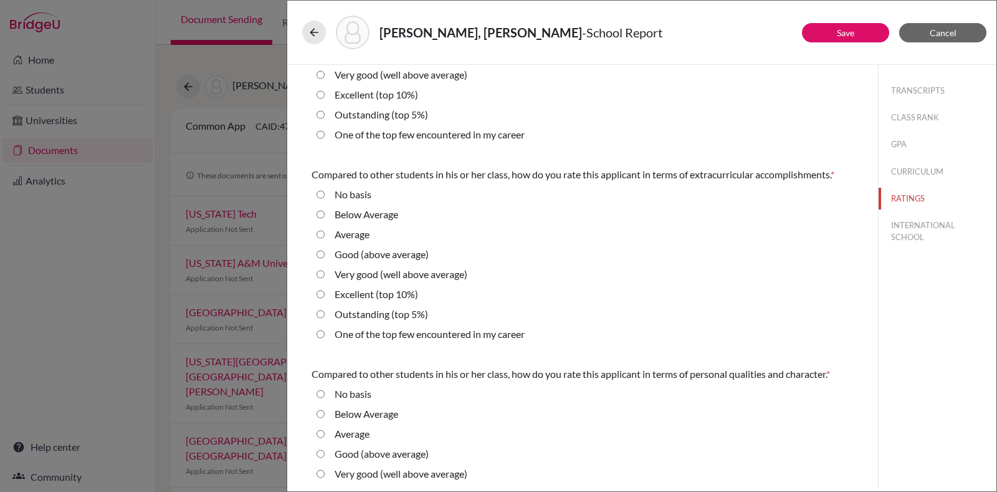
scroll to position [103, 0]
click at [361, 261] on label "Good (above average)" at bounding box center [382, 253] width 94 height 15
click at [325, 261] on average\) "Good (above average)" at bounding box center [321, 253] width 8 height 15
radio average\) "true"
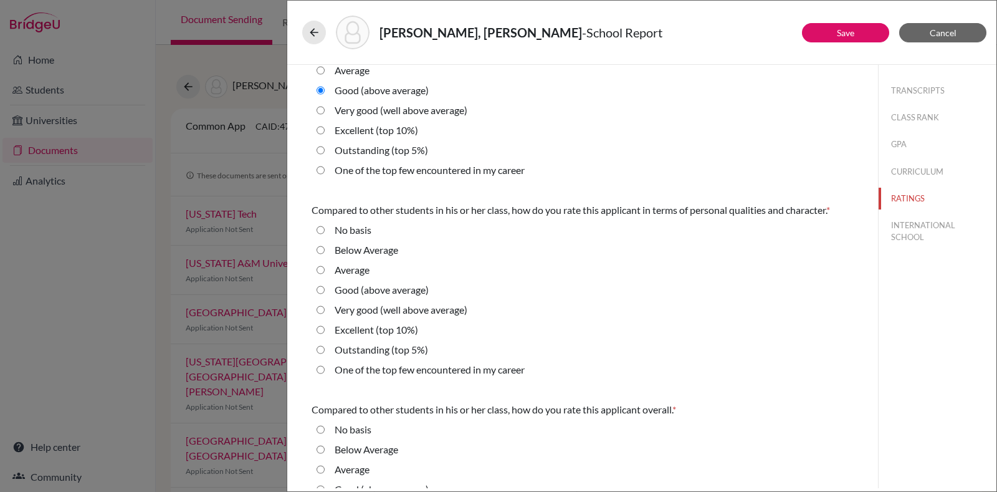
scroll to position [267, 0]
click at [371, 336] on label "Excellent (top 10%)" at bounding box center [376, 328] width 83 height 15
click at [325, 336] on 10\%\) "Excellent (top 10%)" at bounding box center [321, 328] width 8 height 15
radio 10\%\) "true"
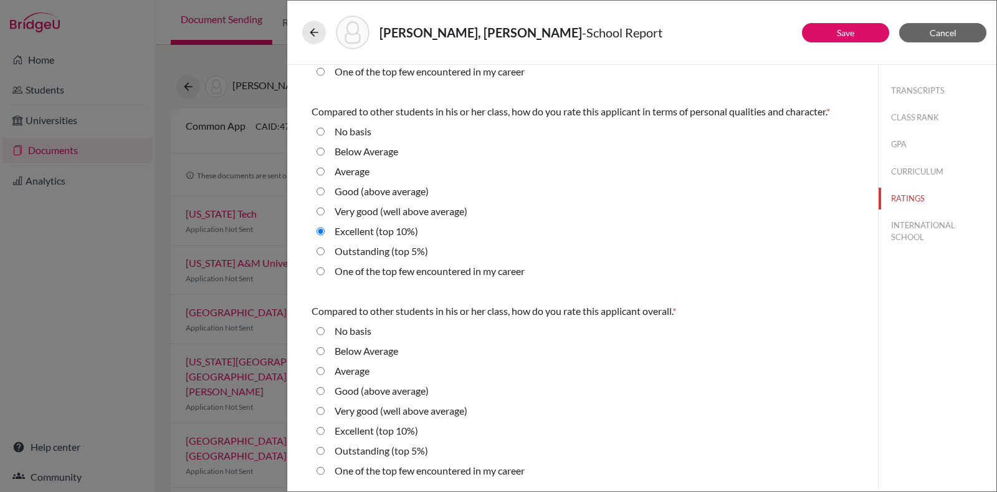
click at [407, 403] on label "Very good (well above average)" at bounding box center [401, 410] width 133 height 15
click at [325, 403] on average\) "Very good (well above average)" at bounding box center [321, 410] width 8 height 15
radio average\) "true"
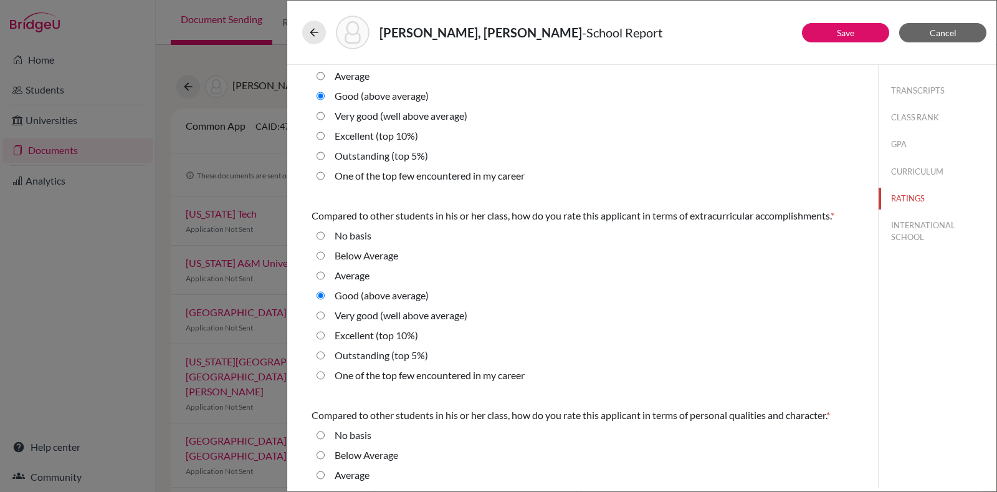
scroll to position [0, 0]
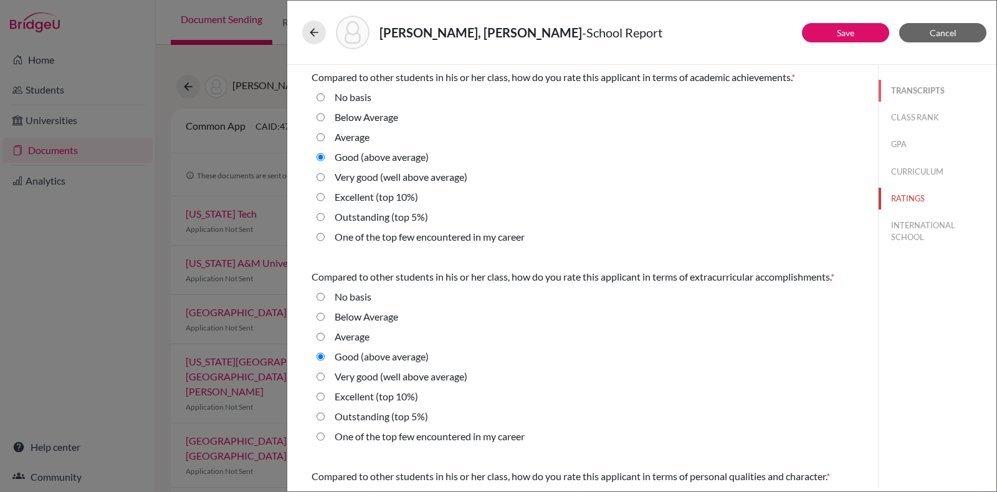
click at [910, 92] on button "TRANSCRIPTS" at bounding box center [938, 91] width 118 height 22
select select "690327"
select select "1"
select select "4"
select select "690326"
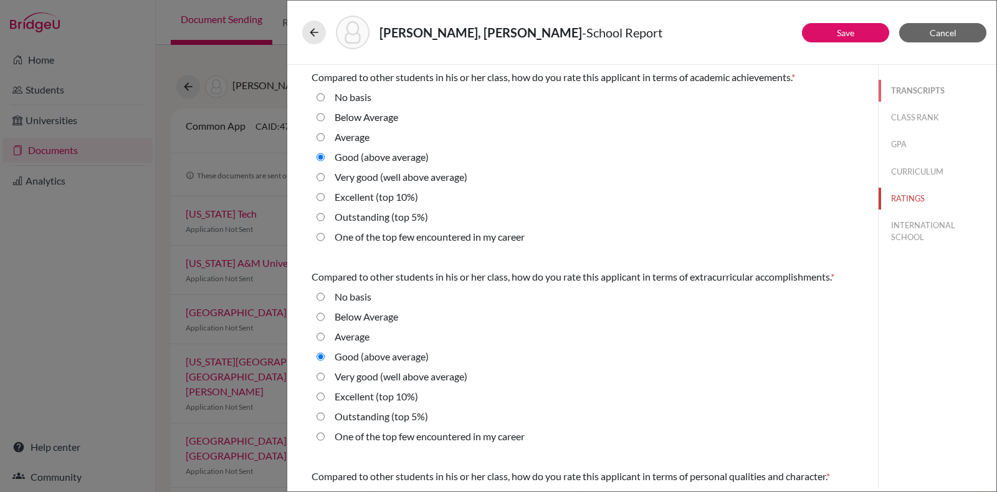
select select "0"
select select "1"
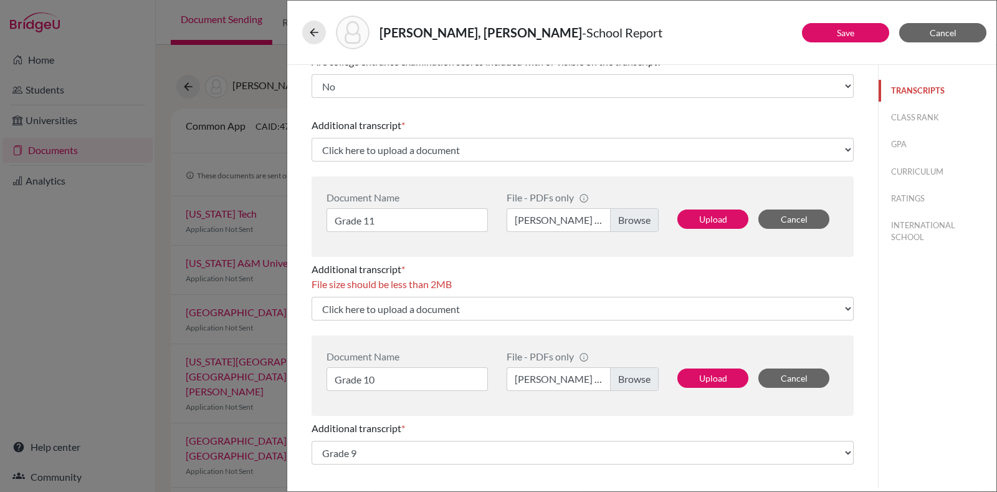
scroll to position [207, 0]
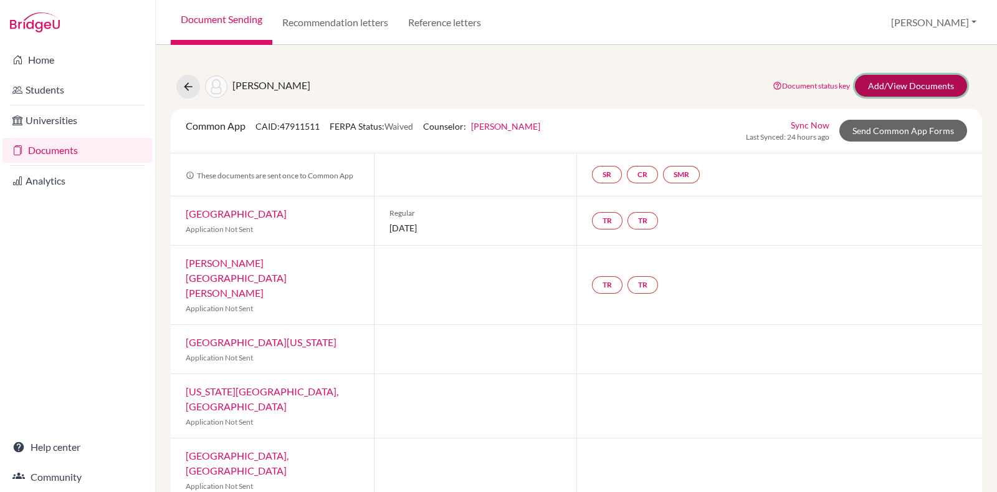
click at [907, 81] on link "Add/View Documents" at bounding box center [911, 86] width 112 height 22
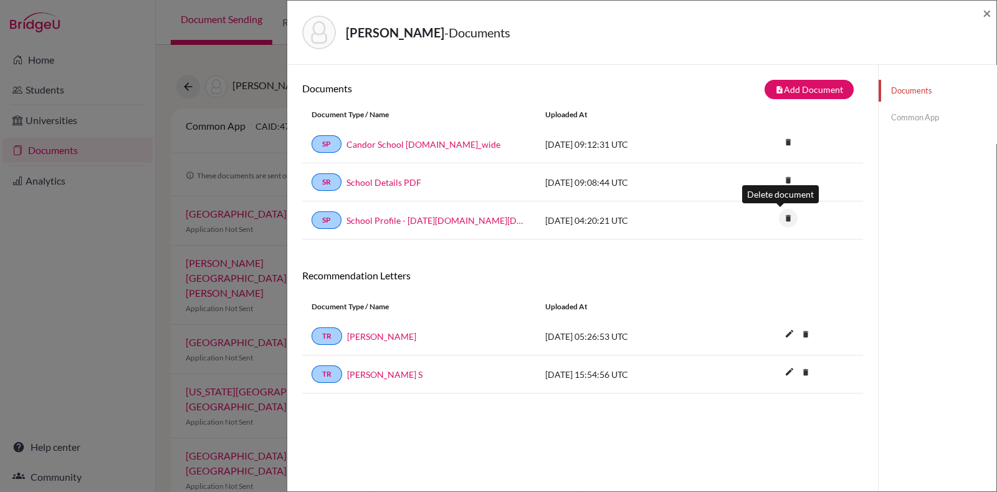
click at [779, 215] on icon "delete" at bounding box center [788, 218] width 19 height 19
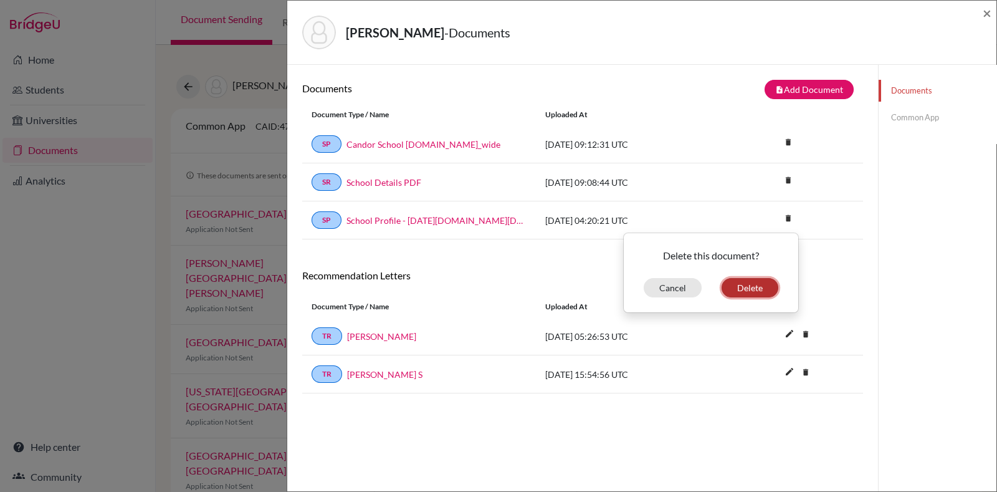
click at [740, 284] on button "Delete" at bounding box center [750, 287] width 57 height 19
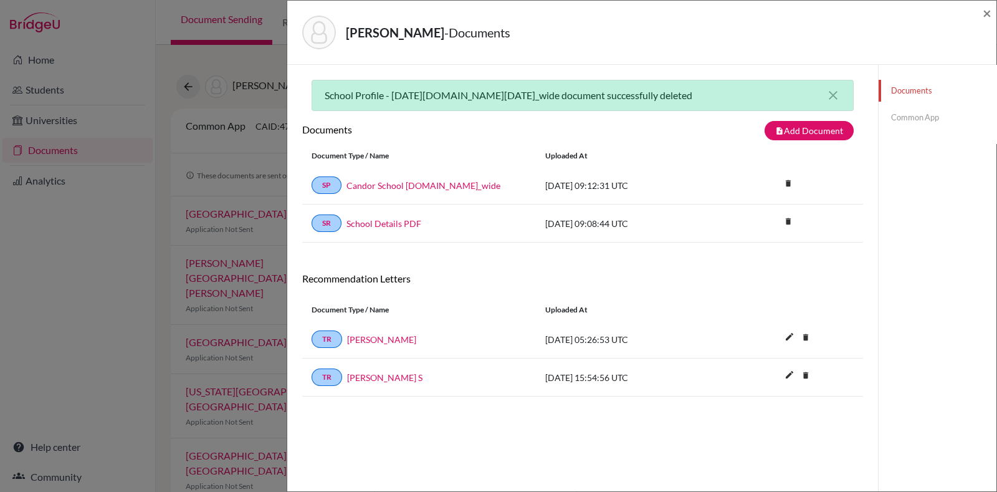
click at [901, 115] on link "Common App" at bounding box center [938, 118] width 118 height 22
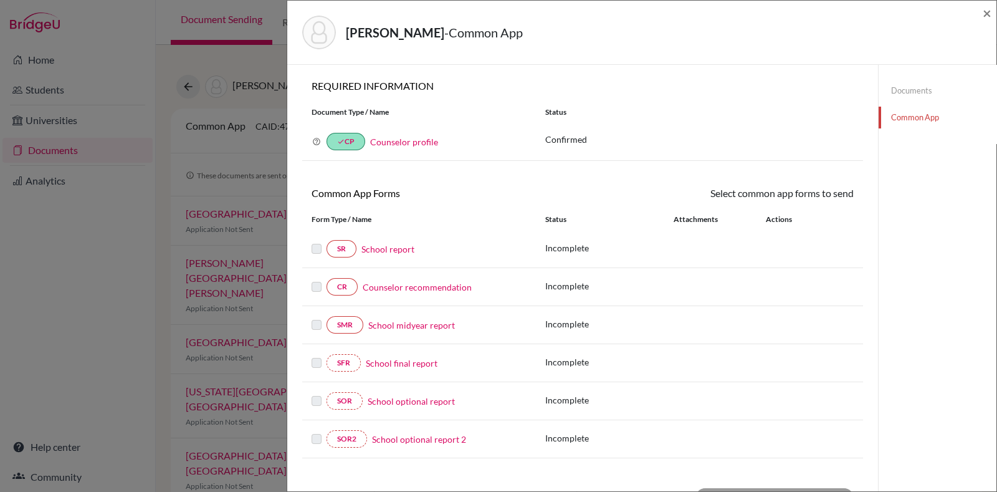
scroll to position [252, 0]
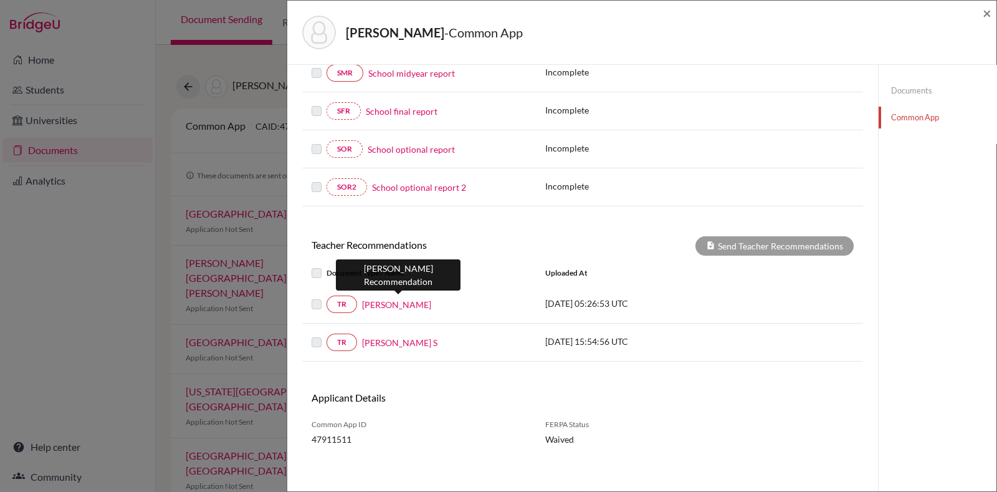
click at [382, 303] on link "Soumya Ravikumar" at bounding box center [396, 304] width 69 height 13
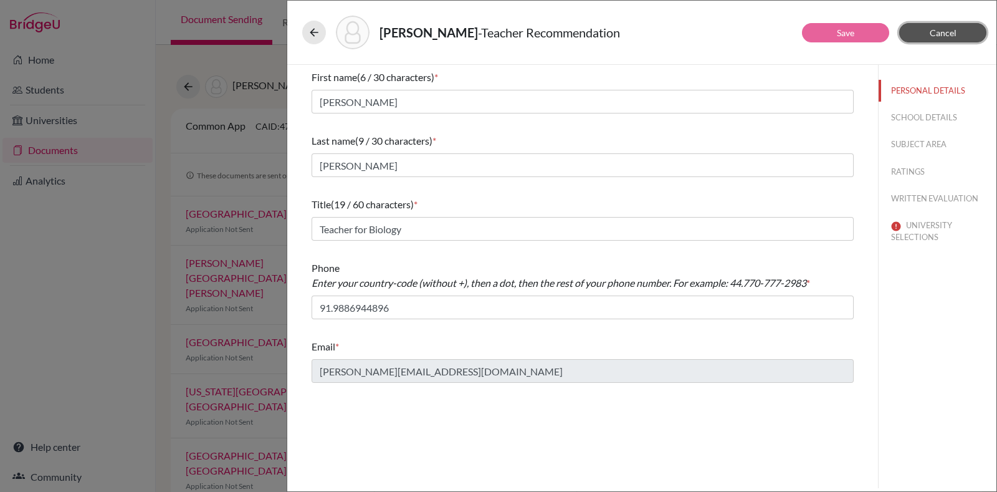
click at [958, 29] on button "Cancel" at bounding box center [942, 32] width 87 height 19
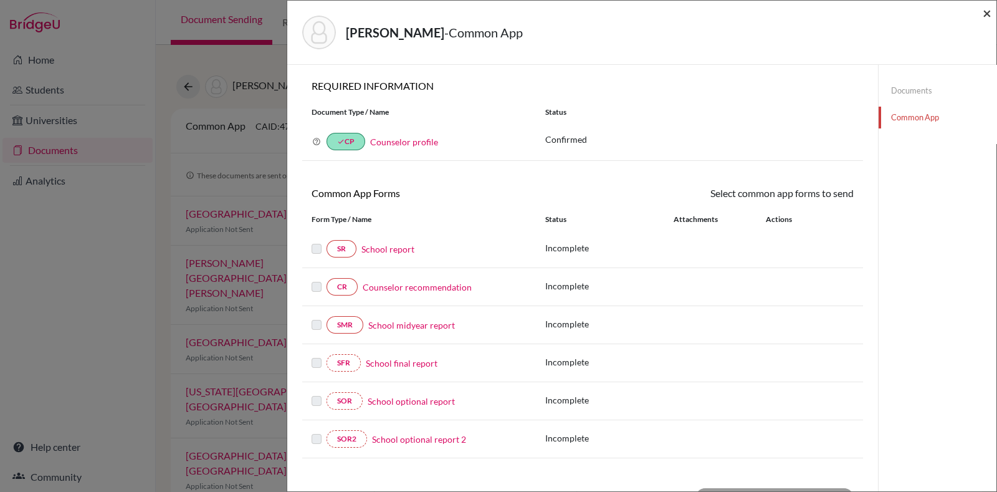
click at [988, 11] on span "×" at bounding box center [987, 13] width 9 height 18
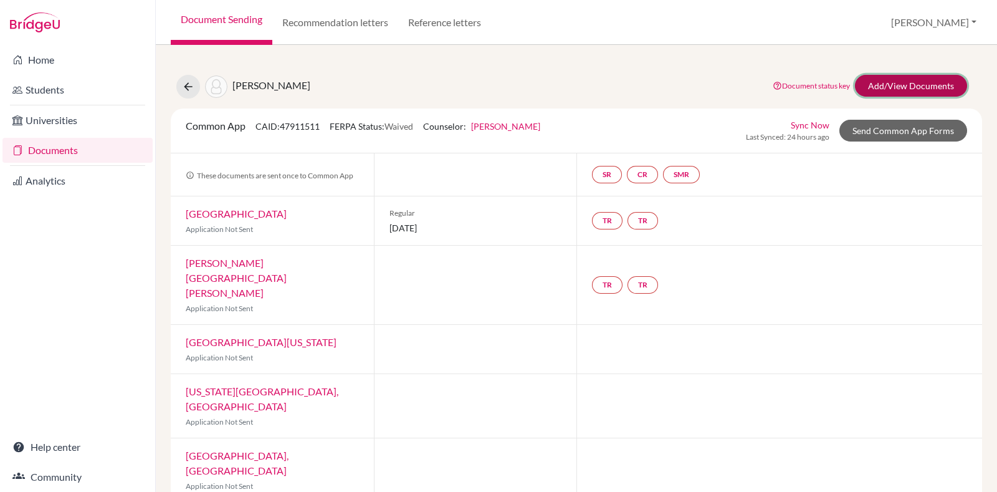
click at [864, 82] on link "Add/View Documents" at bounding box center [911, 86] width 112 height 22
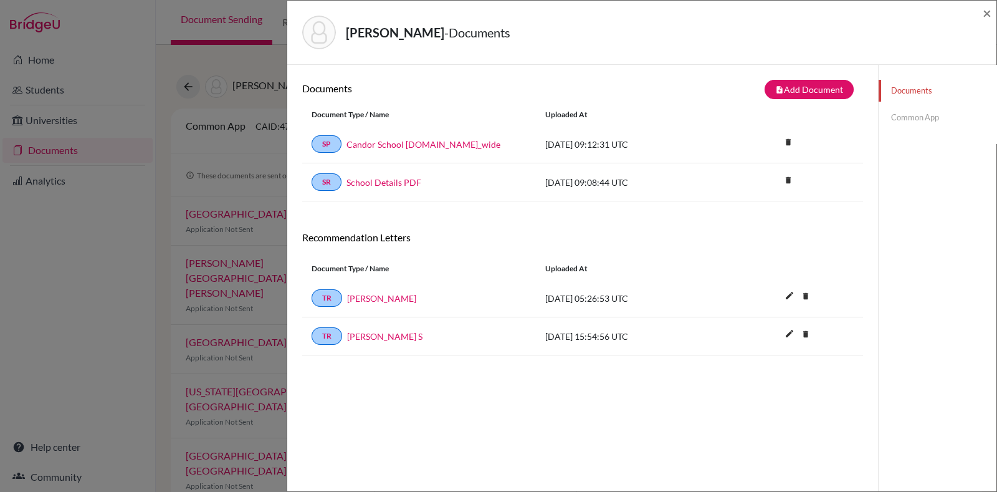
scroll to position [65, 0]
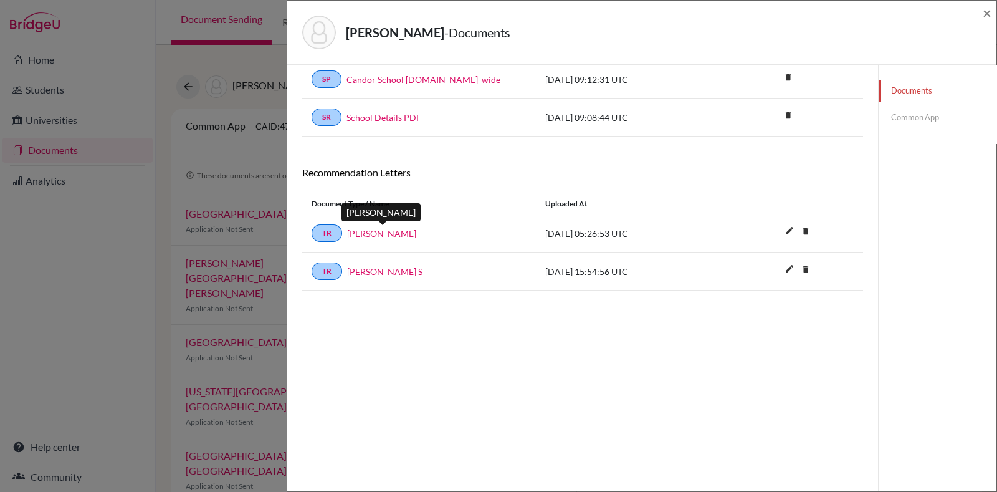
click at [375, 231] on link "Soumya Ravikumar" at bounding box center [381, 233] width 69 height 13
click at [990, 9] on span "×" at bounding box center [987, 13] width 9 height 18
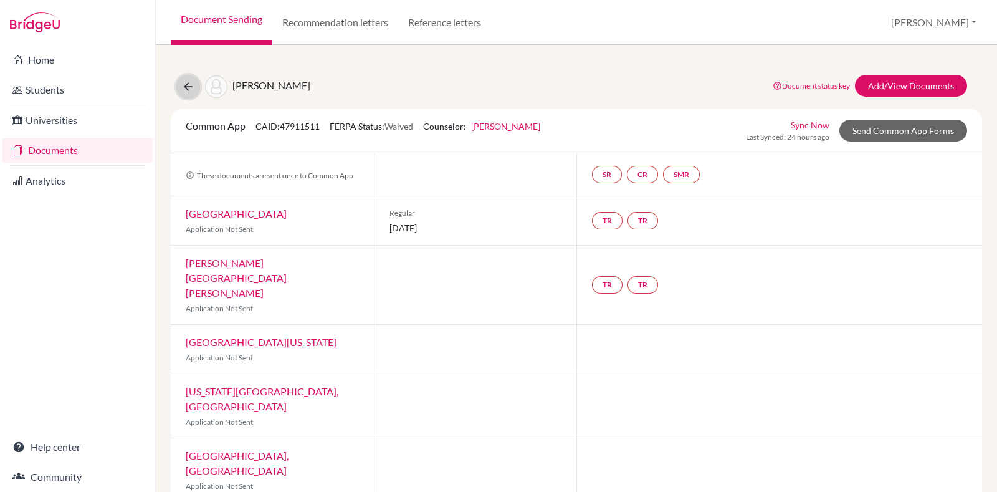
click at [187, 98] on button at bounding box center [188, 87] width 24 height 24
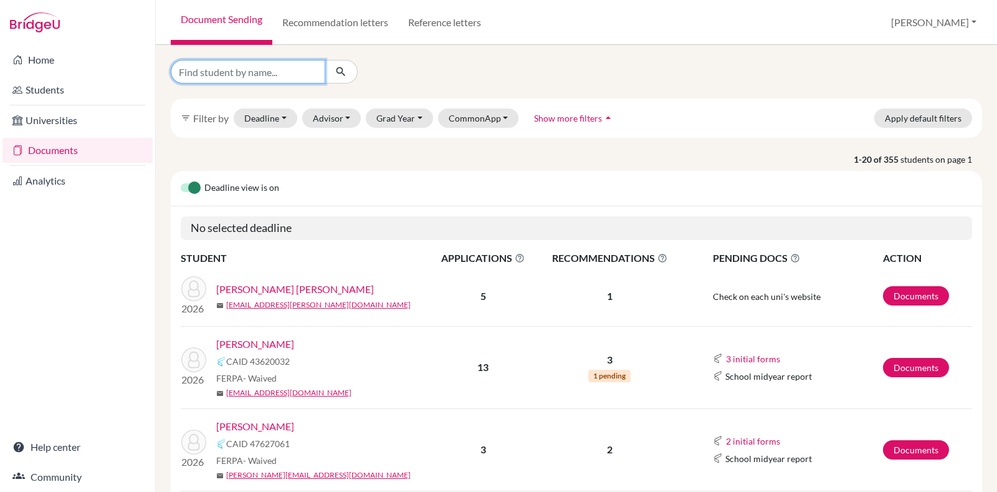
drag, startPoint x: 0, startPoint y: 0, endPoint x: 272, endPoint y: 65, distance: 279.4
click at [272, 65] on input "Find student by name..." at bounding box center [248, 72] width 155 height 24
type input "[PERSON_NAME]"
click button "submit" at bounding box center [341, 72] width 33 height 24
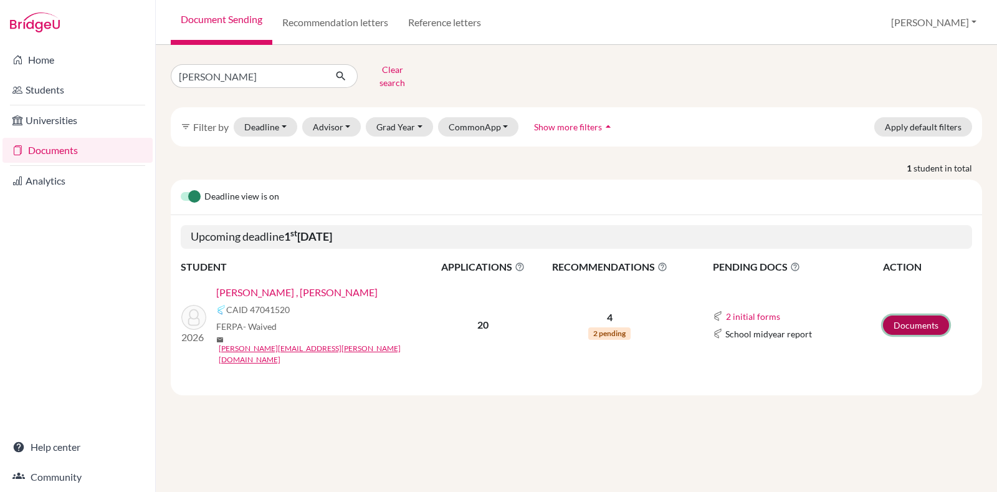
click at [920, 315] on link "Documents" at bounding box center [916, 324] width 66 height 19
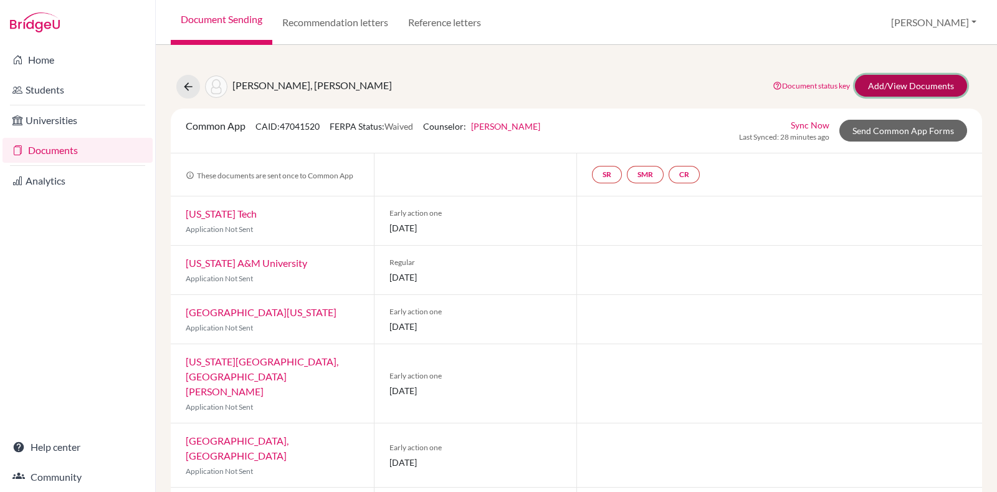
click at [879, 79] on link "Add/View Documents" at bounding box center [911, 86] width 112 height 22
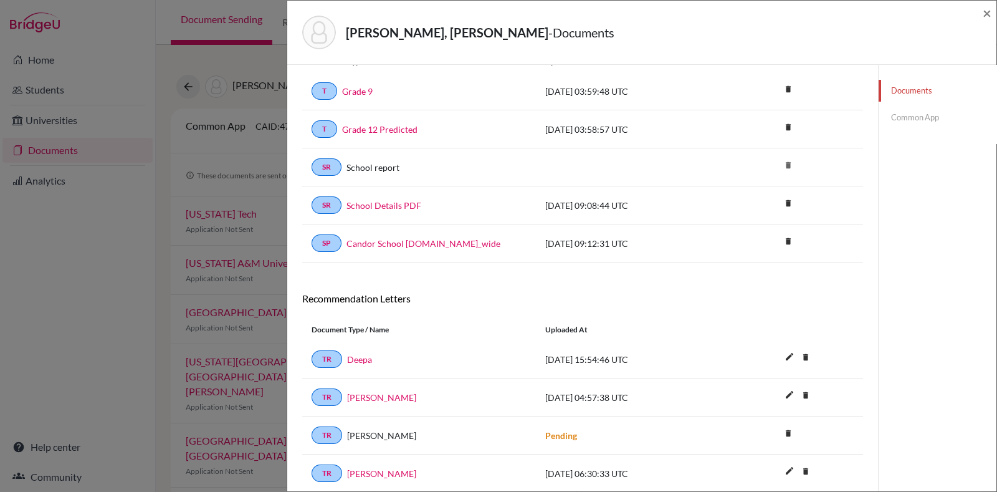
scroll to position [95, 0]
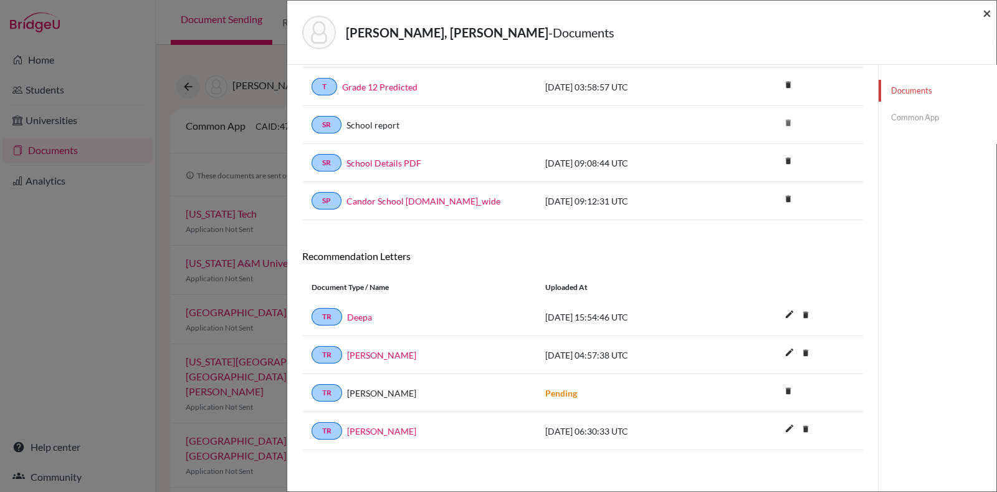
click at [987, 17] on span "×" at bounding box center [987, 13] width 9 height 18
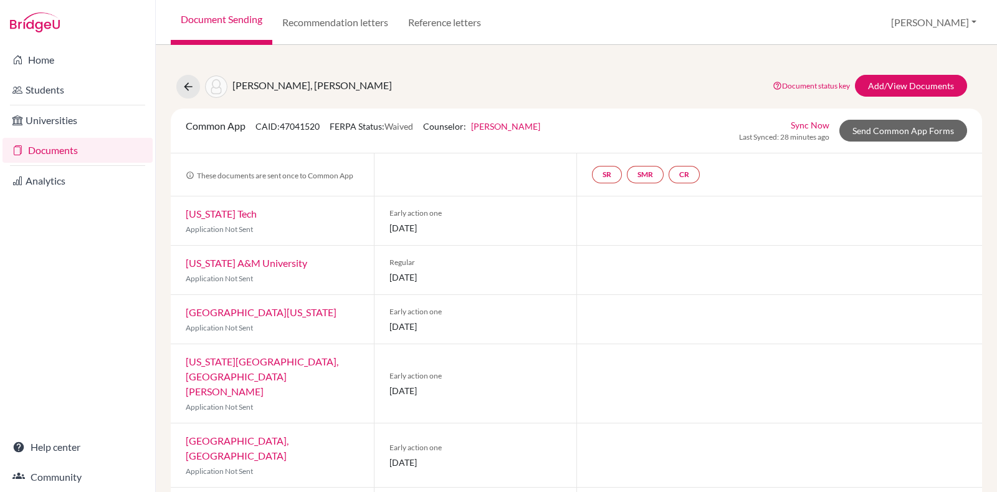
drag, startPoint x: 451, startPoint y: 478, endPoint x: 486, endPoint y: 478, distance: 35.5
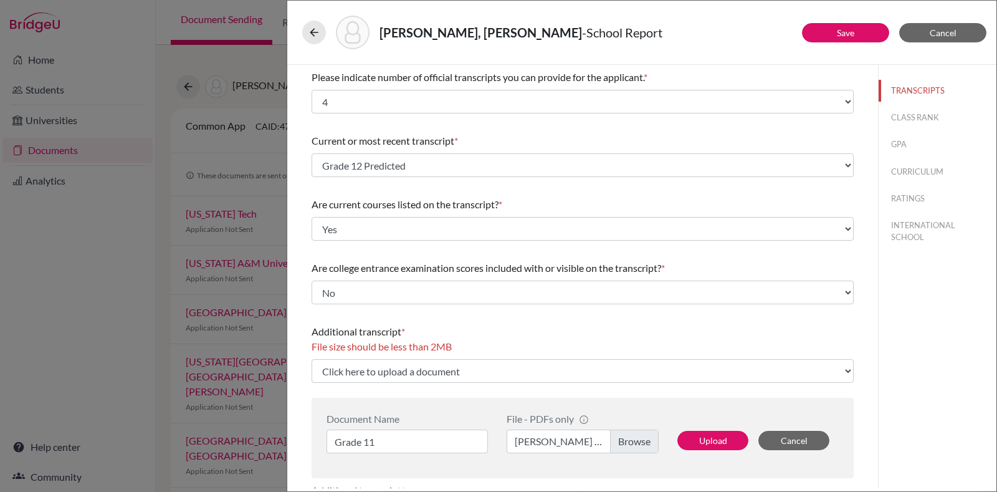
select select "4"
select select "690326"
select select "0"
select select "1"
select select "690327"
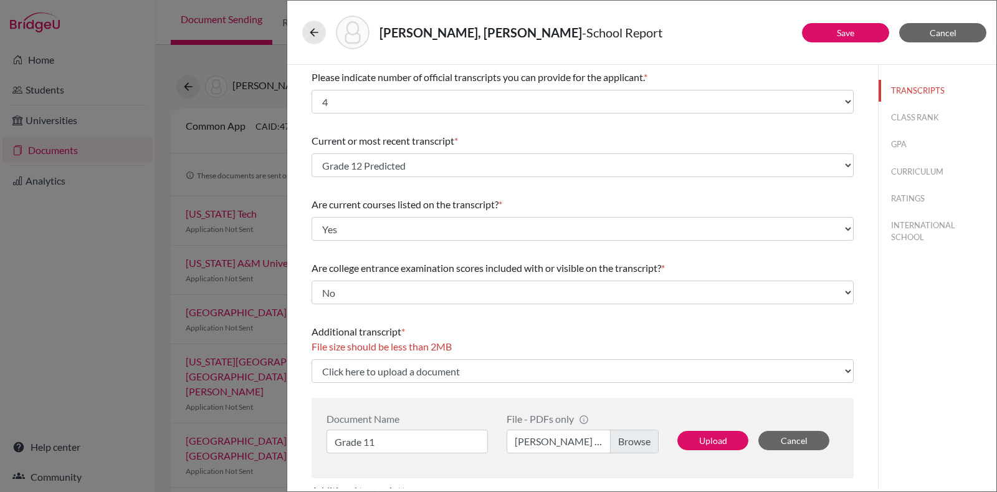
select select "1"
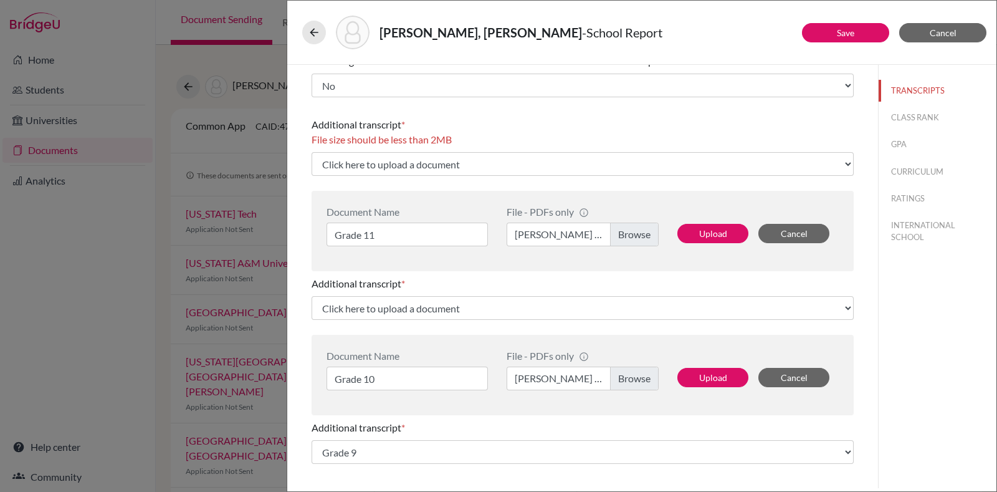
click at [618, 232] on label "Dalvin Grade 11 As.pdf" at bounding box center [583, 234] width 152 height 24
click at [618, 232] on input "Dalvin Grade 11 As.pdf" at bounding box center [583, 234] width 152 height 24
click at [574, 272] on div "Additional transcript * Click here to upload a document Upload New File" at bounding box center [583, 298] width 542 height 54
click at [717, 240] on button "Upload" at bounding box center [712, 233] width 71 height 19
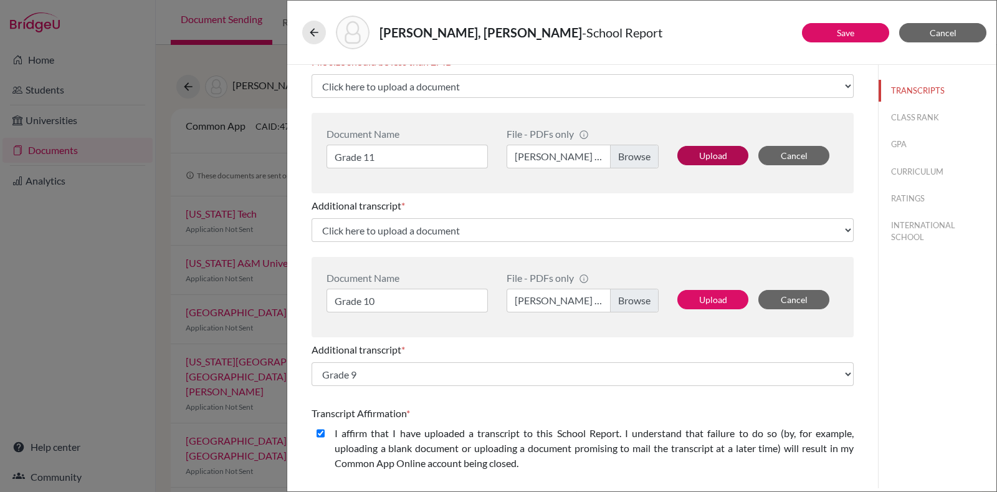
select select "690359"
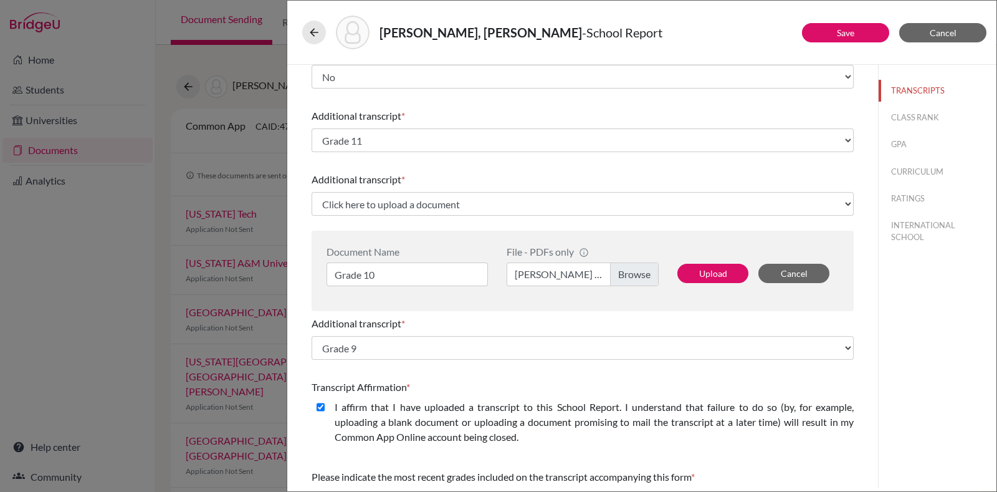
scroll to position [192, 0]
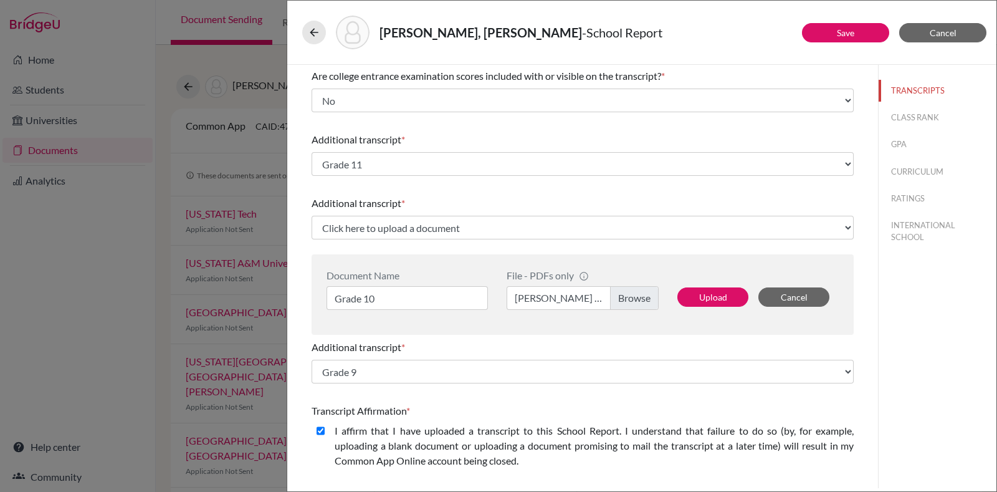
click at [617, 289] on label "Dalvin Grade 10.pdf" at bounding box center [583, 298] width 152 height 24
click at [617, 289] on input "Dalvin Grade 10.pdf" at bounding box center [583, 298] width 152 height 24
click at [690, 288] on button "Upload" at bounding box center [712, 296] width 71 height 19
select select "690360"
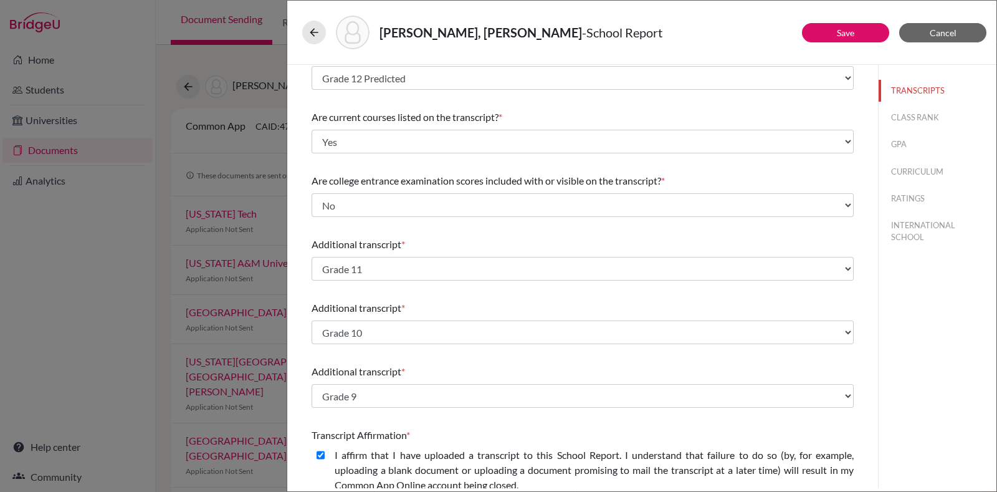
scroll to position [0, 0]
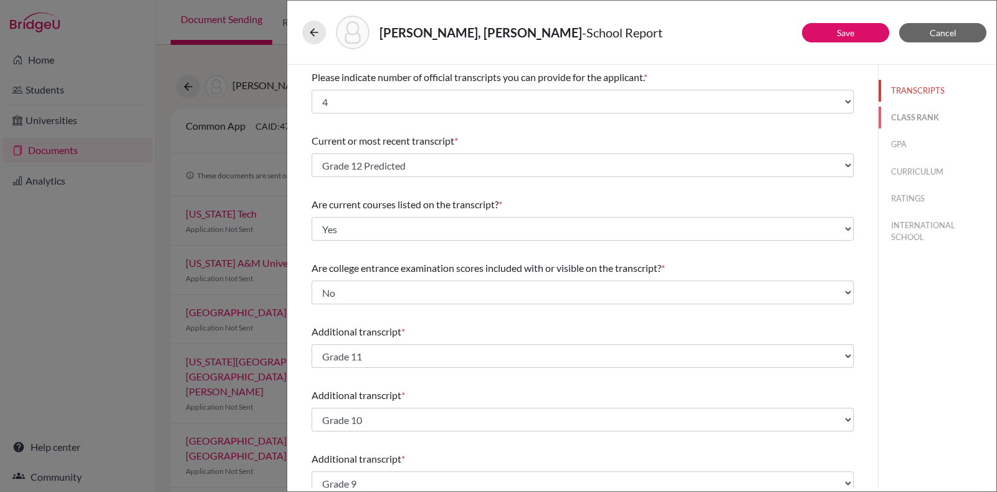
click at [896, 108] on button "CLASS RANK" at bounding box center [938, 118] width 118 height 22
select select "5"
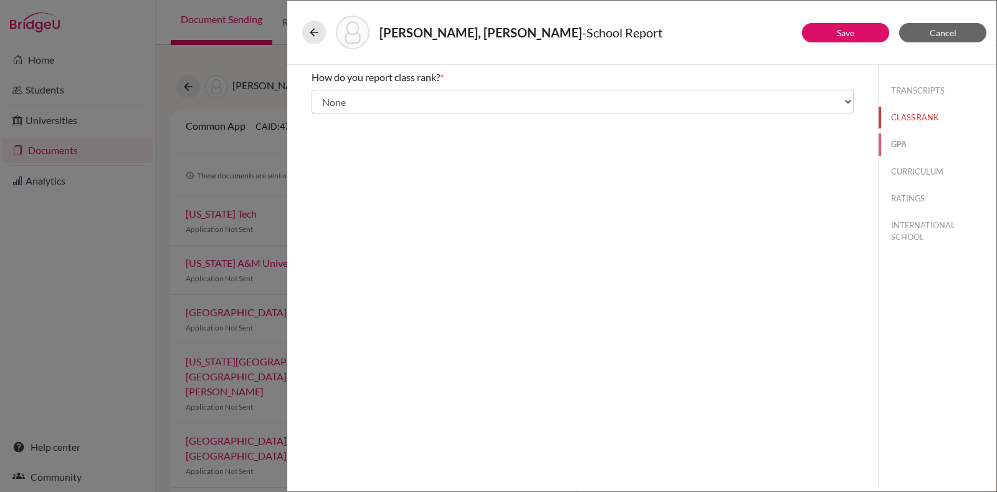
click at [904, 151] on button "GPA" at bounding box center [938, 144] width 118 height 22
click at [912, 163] on button "CURRICULUM" at bounding box center [938, 172] width 118 height 22
select select "4"
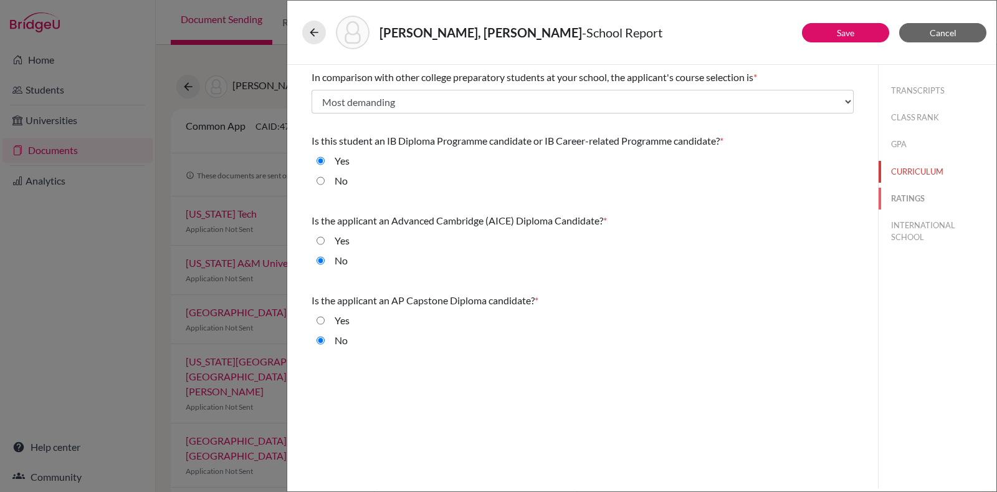
click at [919, 193] on button "RATINGS" at bounding box center [938, 199] width 118 height 22
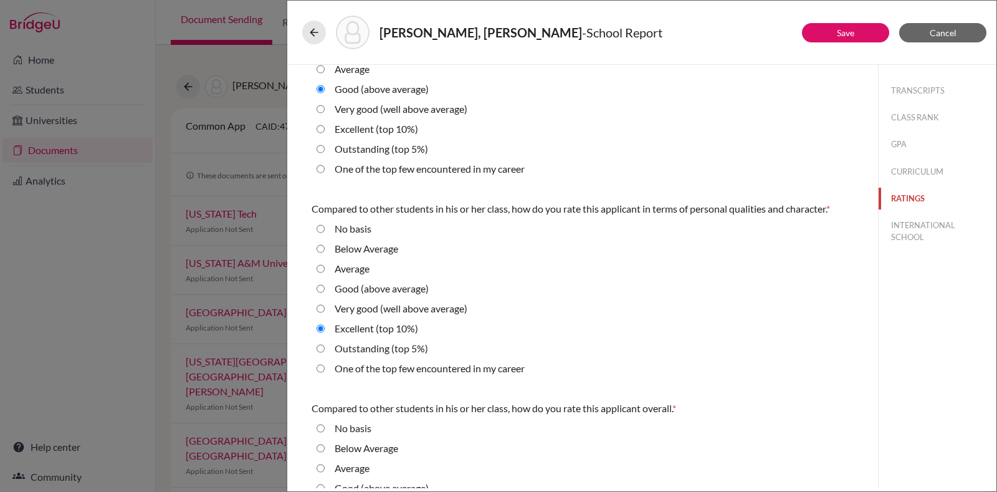
scroll to position [379, 0]
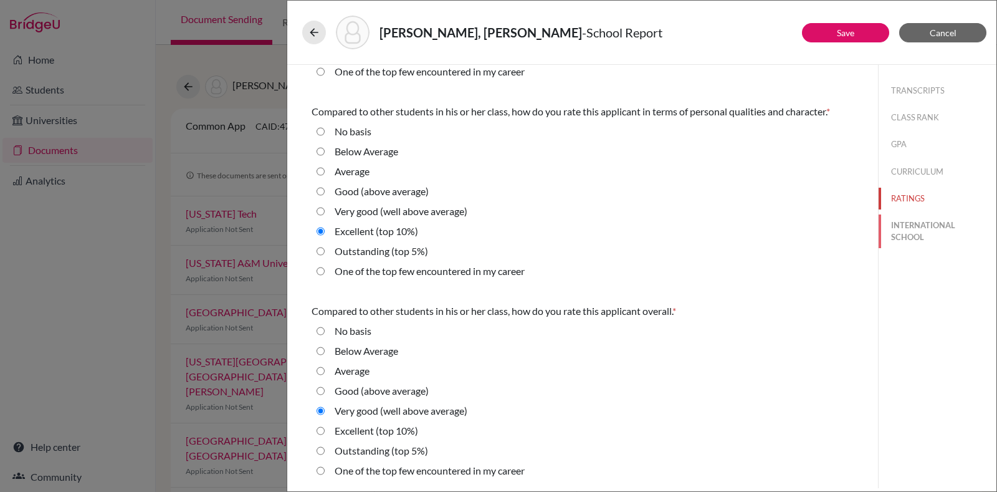
click at [899, 226] on button "INTERNATIONAL SCHOOL" at bounding box center [938, 231] width 118 height 34
radio Average "true"
select select "14"
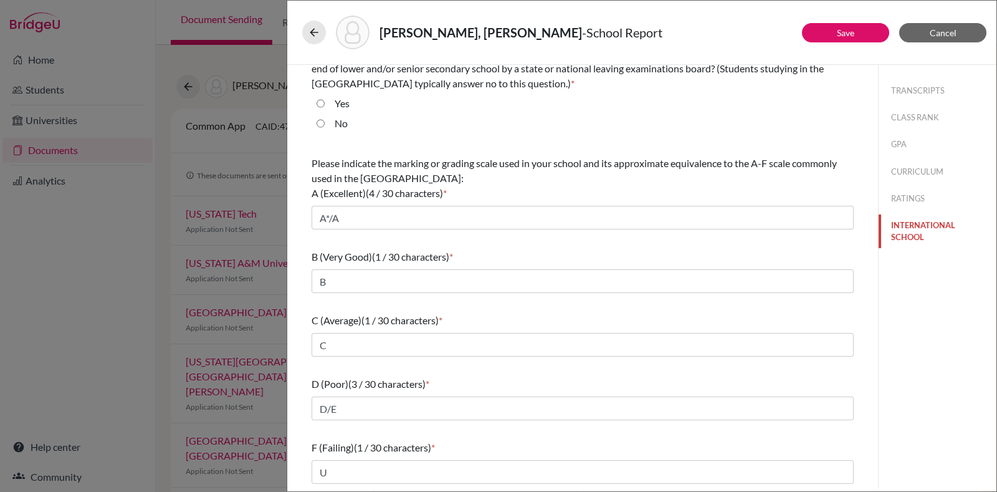
scroll to position [0, 0]
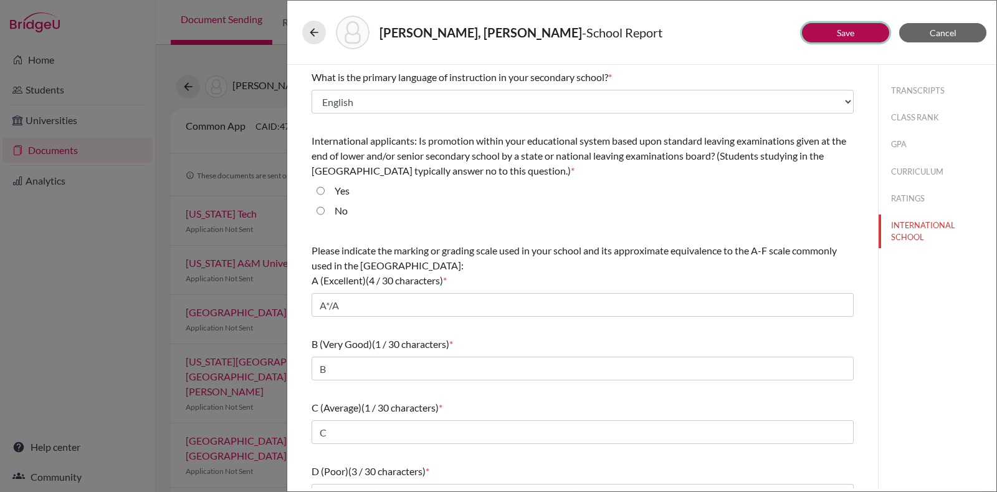
click at [860, 24] on button "Save" at bounding box center [845, 32] width 87 height 19
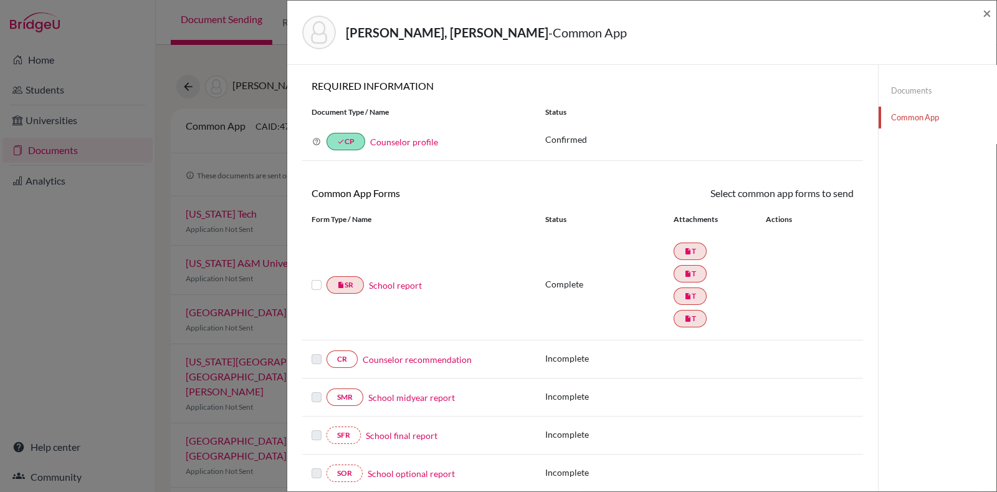
click at [415, 353] on link "Counselor recommendation" at bounding box center [417, 359] width 109 height 13
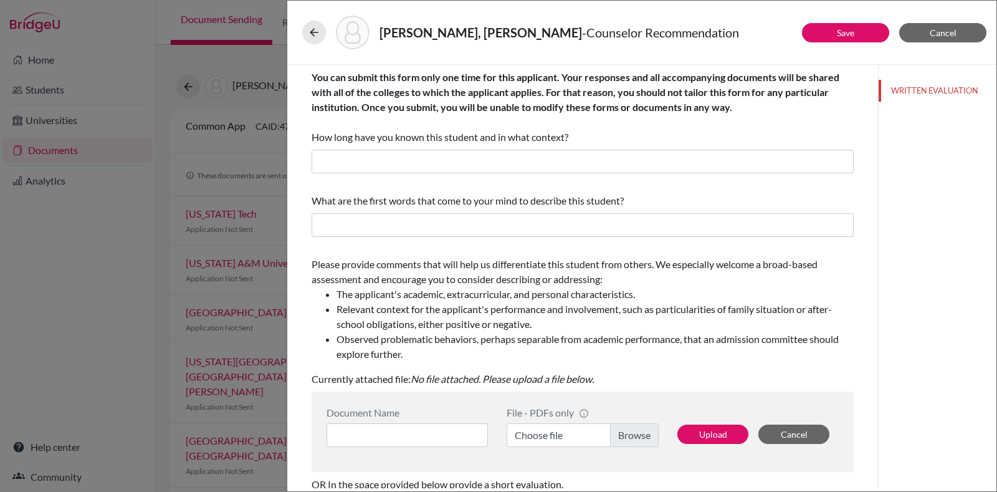
click at [439, 147] on div "You can submit this form only one time for this applicant. Your responses and a…" at bounding box center [583, 121] width 542 height 113
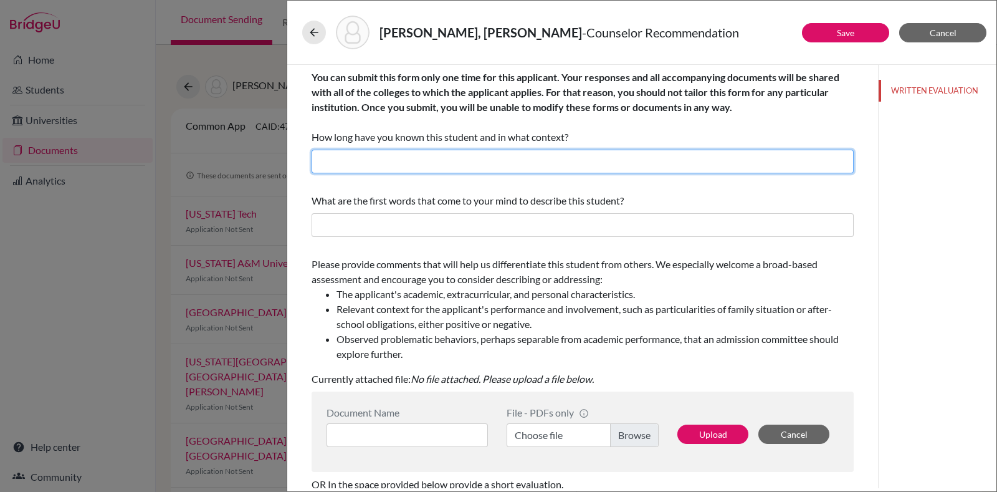
click at [427, 160] on input "text" at bounding box center [583, 162] width 542 height 24
type input "for about 2 years"
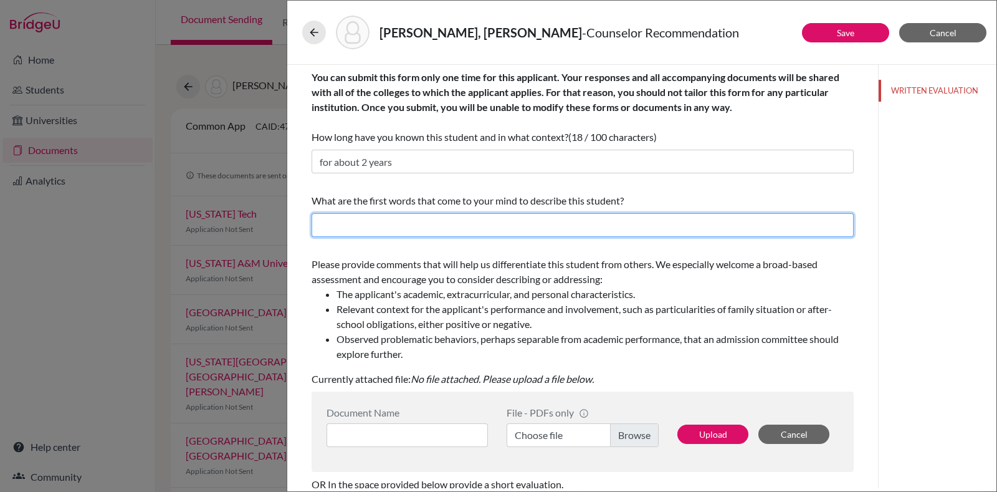
click at [444, 229] on input "text" at bounding box center [583, 225] width 542 height 24
click at [498, 222] on input "text" at bounding box center [583, 225] width 542 height 24
click at [362, 222] on input "calm, Humble" at bounding box center [583, 225] width 542 height 24
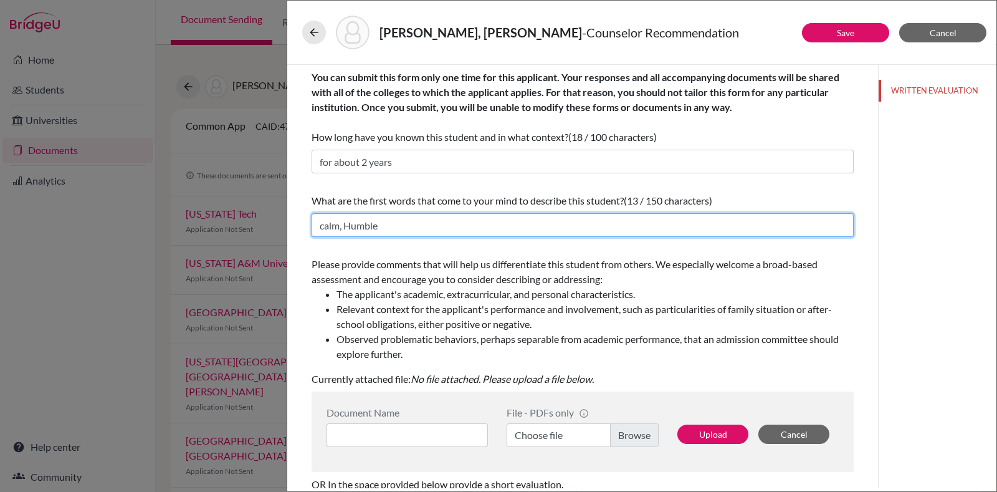
paste input "Calm, humble"
click at [348, 224] on input "Calm, humble" at bounding box center [583, 225] width 542 height 24
type input "Calm, Humble"
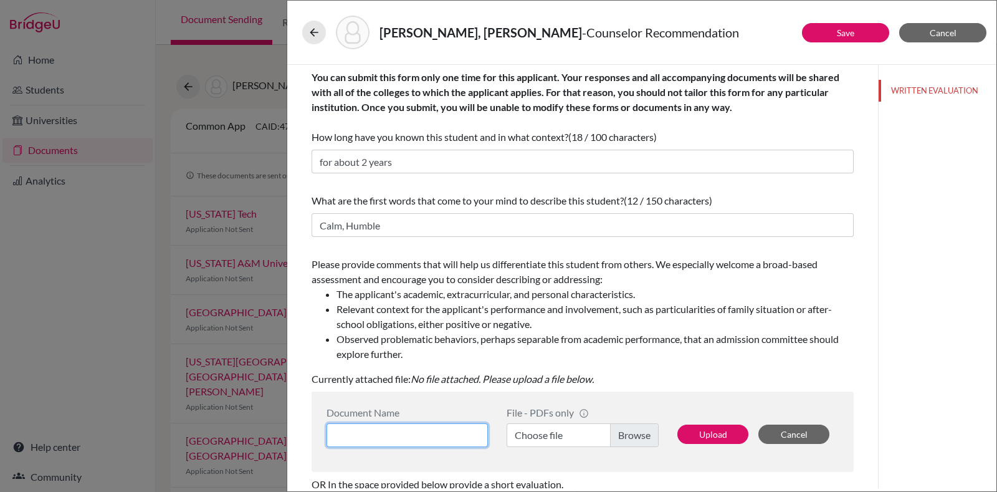
click at [368, 427] on input at bounding box center [407, 435] width 161 height 24
type input "Counselor LOR"
click at [615, 438] on label "Choose file" at bounding box center [583, 435] width 152 height 24
click at [615, 438] on input "Choose file" at bounding box center [583, 435] width 152 height 24
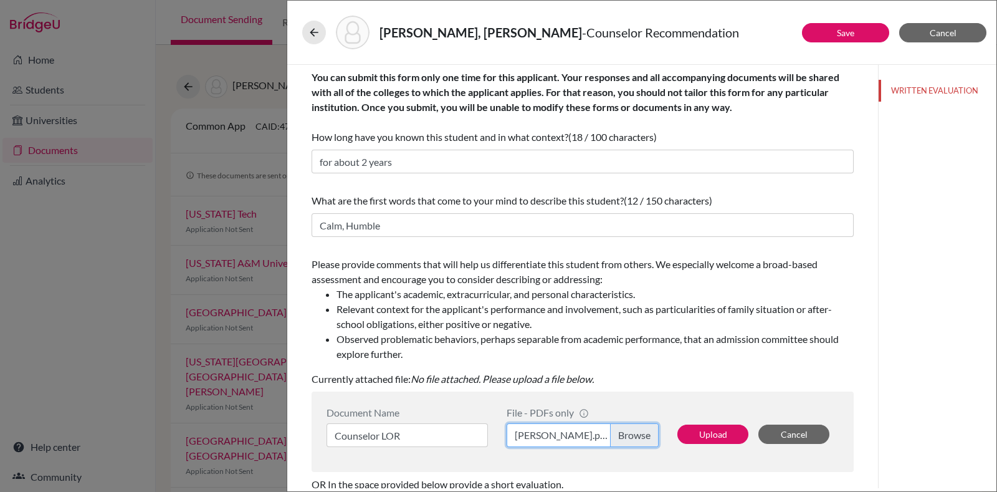
scroll to position [201, 0]
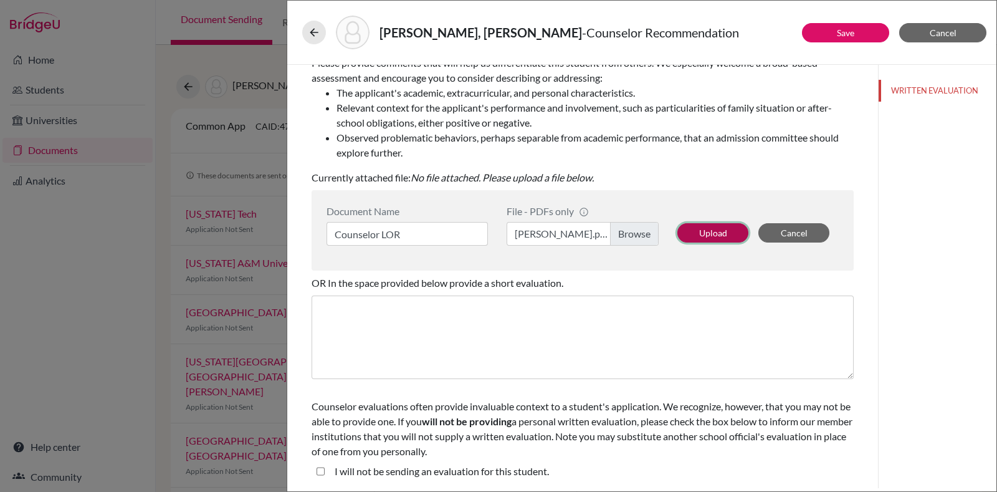
click at [687, 226] on button "Upload" at bounding box center [712, 232] width 71 height 19
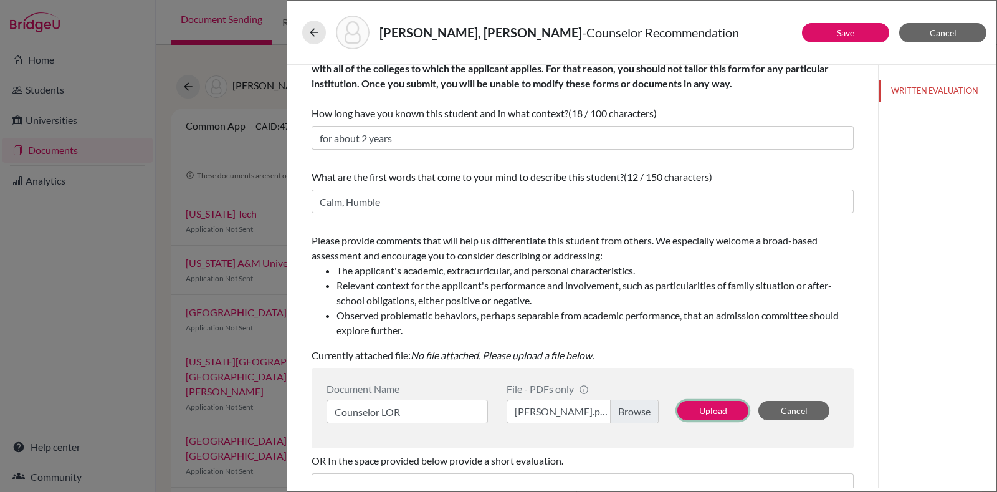
scroll to position [0, 0]
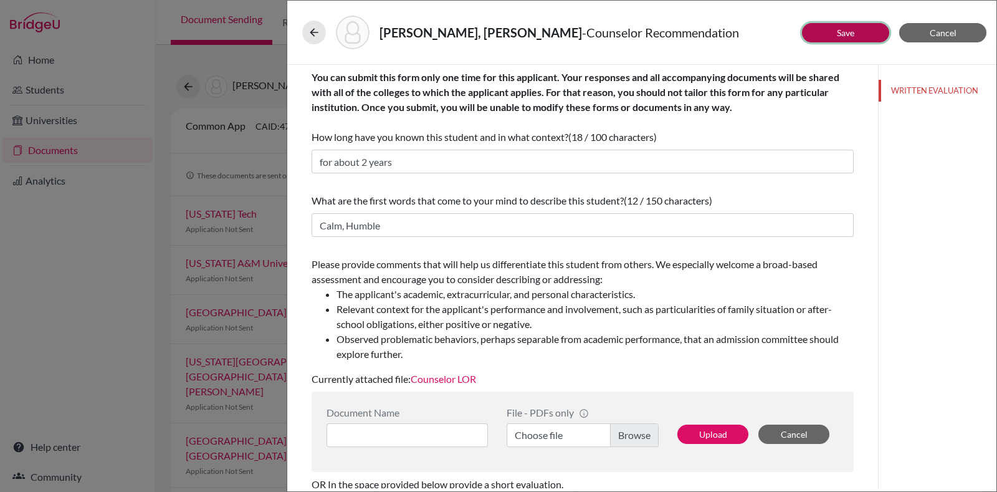
click at [832, 39] on button "Save" at bounding box center [845, 32] width 87 height 19
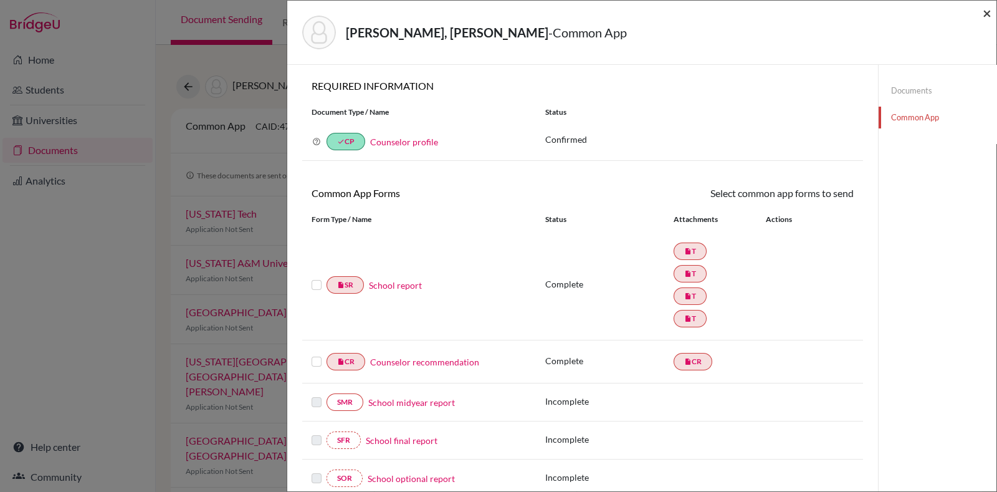
drag, startPoint x: 987, startPoint y: 12, endPoint x: 951, endPoint y: 42, distance: 46.5
click at [987, 12] on span "×" at bounding box center [987, 13] width 9 height 18
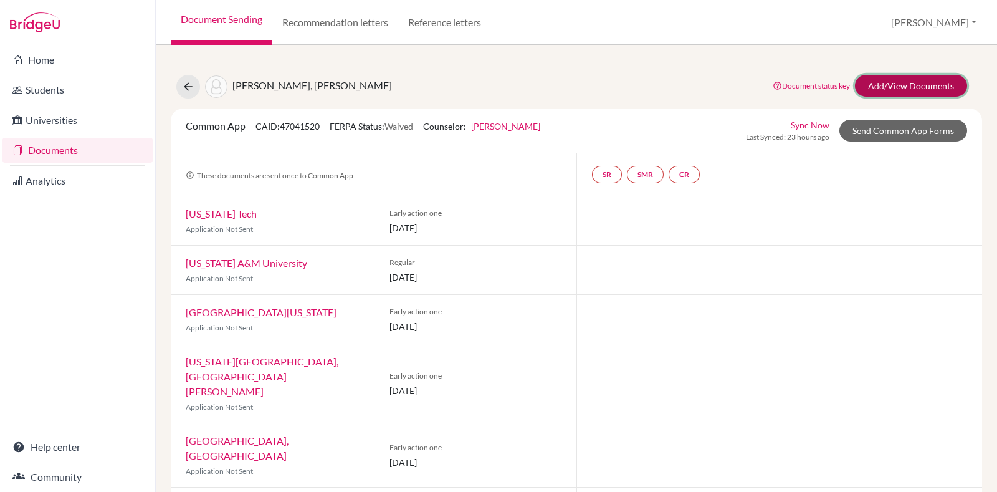
click at [883, 90] on link "Add/View Documents" at bounding box center [911, 86] width 112 height 22
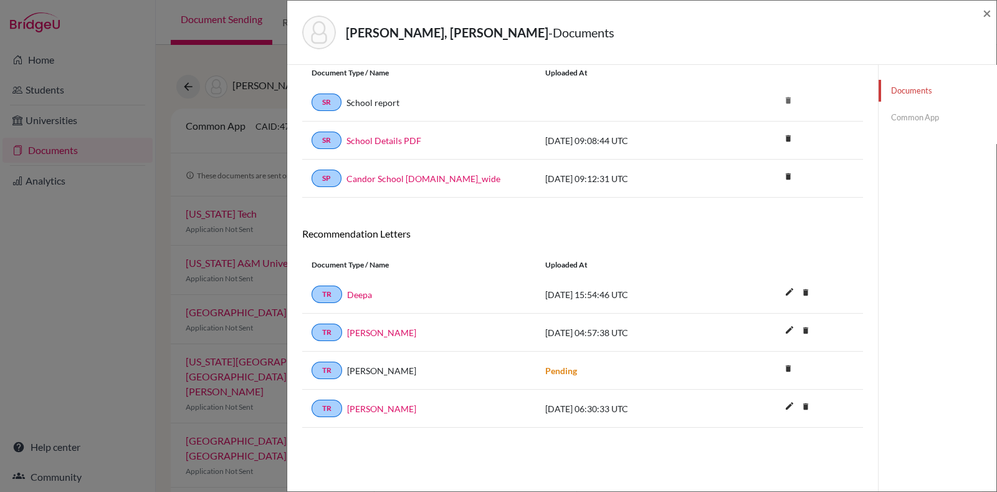
scroll to position [65, 0]
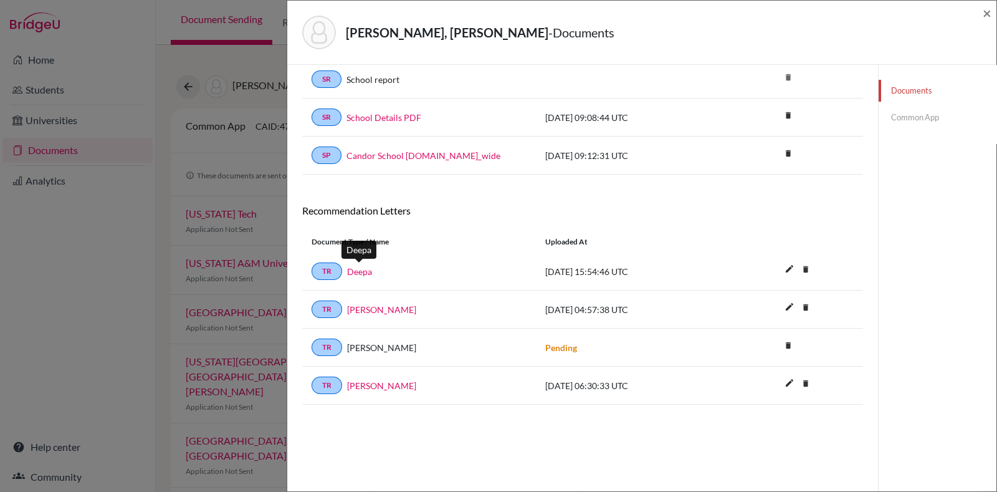
click at [358, 269] on link "Deepa" at bounding box center [359, 271] width 25 height 13
click at [985, 13] on span "×" at bounding box center [987, 13] width 9 height 18
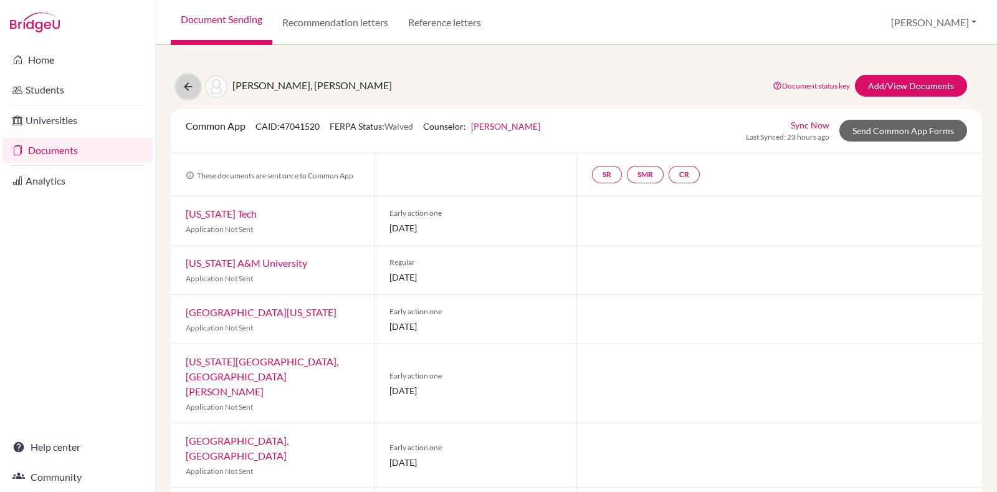
drag, startPoint x: 184, startPoint y: 78, endPoint x: 194, endPoint y: 86, distance: 13.3
click at [184, 78] on button at bounding box center [188, 87] width 24 height 24
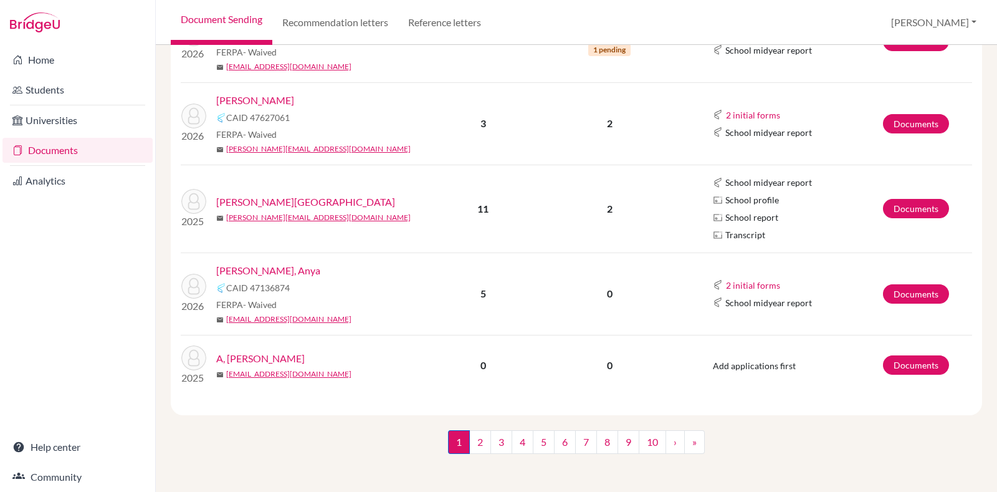
scroll to position [14, 0]
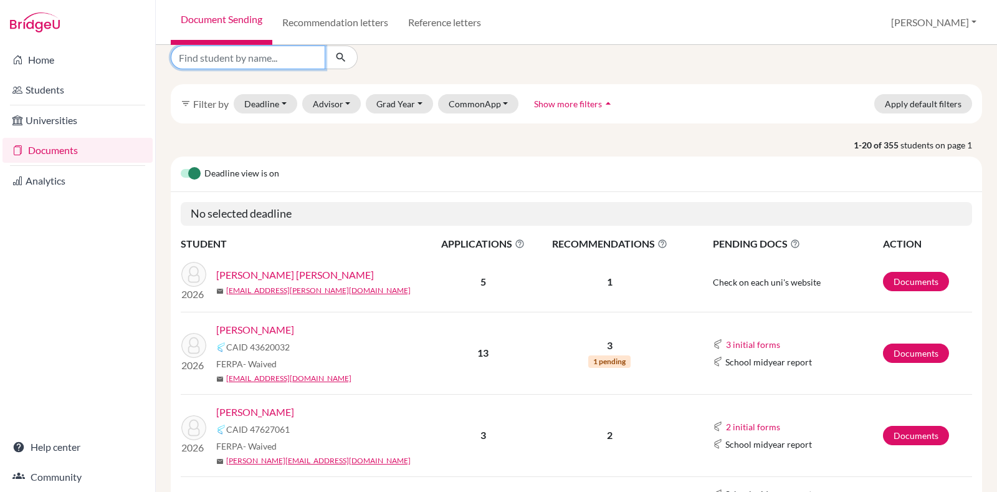
click at [318, 52] on input "Find student by name..." at bounding box center [248, 57] width 155 height 24
type input "[PERSON_NAME]"
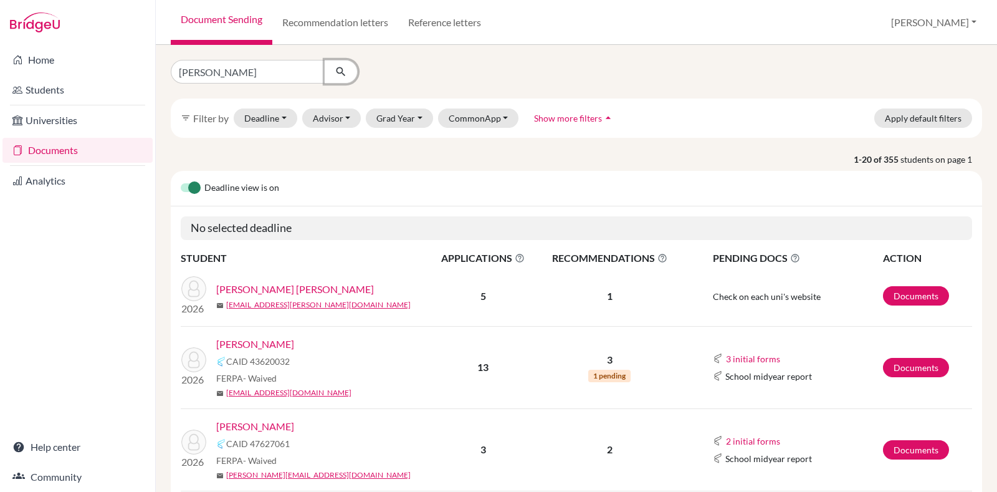
click at [344, 73] on icon "submit" at bounding box center [341, 71] width 12 height 12
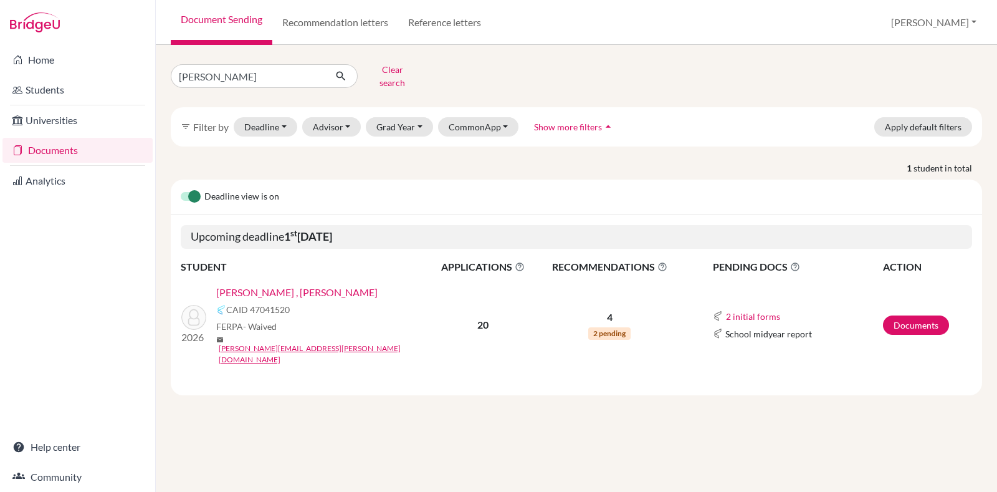
click at [919, 318] on td "Documents" at bounding box center [927, 325] width 90 height 100
click at [917, 315] on link "Documents" at bounding box center [916, 324] width 66 height 19
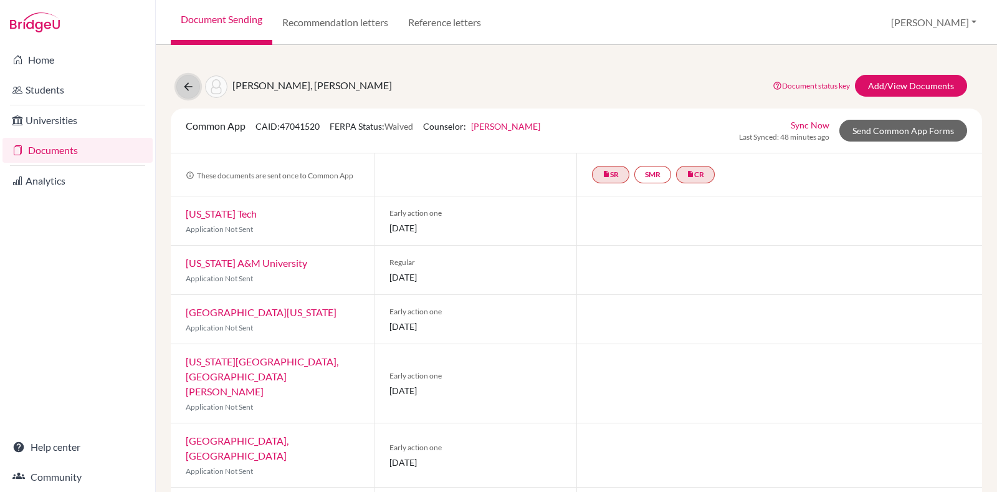
click at [192, 79] on button at bounding box center [188, 87] width 24 height 24
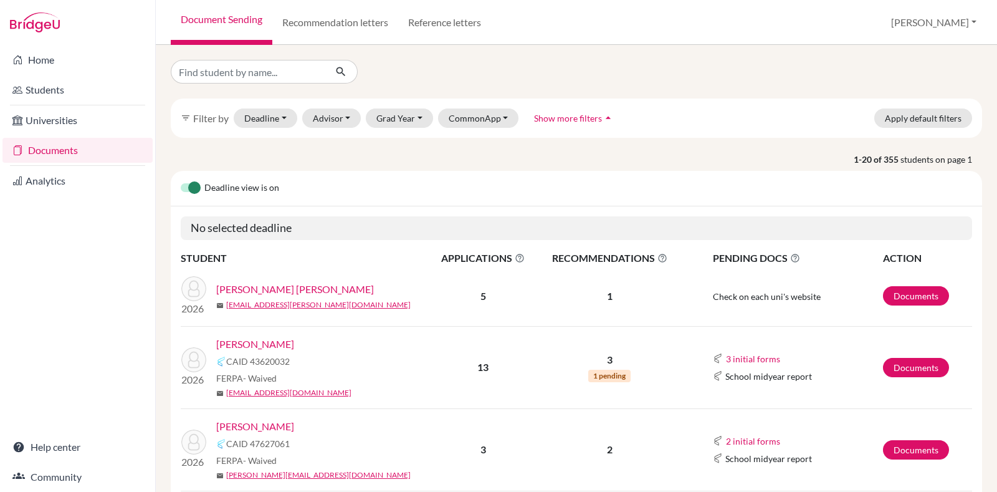
click at [465, 69] on div at bounding box center [576, 72] width 830 height 24
click at [468, 99] on div "filter_list Filter by Deadline - Select a date range Or double click for a sing…" at bounding box center [576, 117] width 811 height 39
click at [474, 58] on div "filter_list Filter by Deadline - Select a date range Or double click for a sing…" at bounding box center [576, 268] width 841 height 447
click at [274, 69] on input "Find student by name..." at bounding box center [248, 72] width 155 height 24
click at [413, 72] on div at bounding box center [299, 72] width 277 height 24
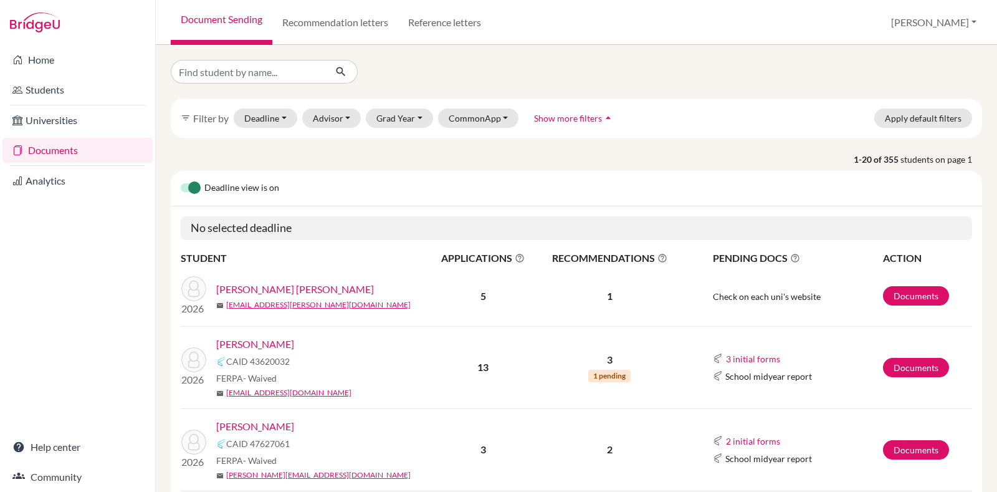
click at [268, 99] on div "filter_list Filter by Deadline - Select a date range Or double click for a sing…" at bounding box center [576, 117] width 811 height 39
click at [282, 75] on input "Find student by name..." at bounding box center [248, 72] width 155 height 24
type input "shivansh"
click at [348, 73] on button "submit" at bounding box center [341, 72] width 33 height 24
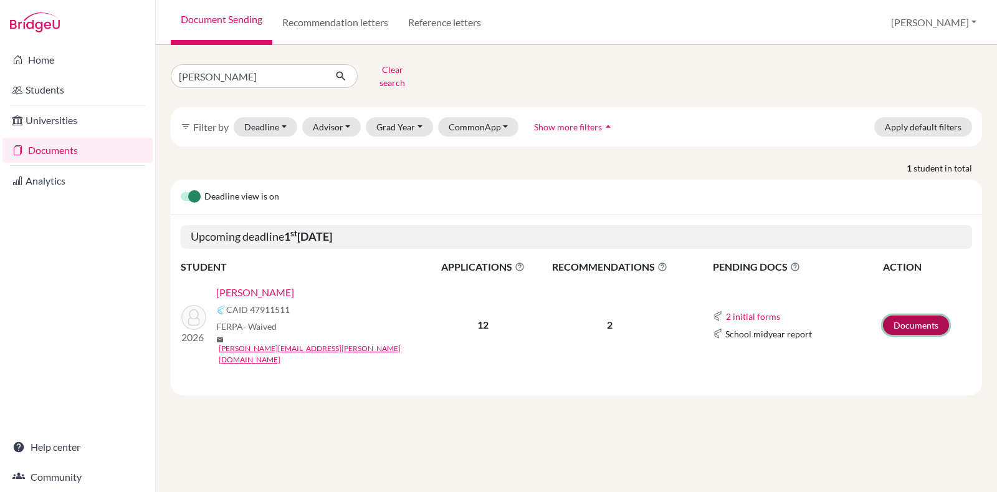
click at [913, 315] on link "Documents" at bounding box center [916, 324] width 66 height 19
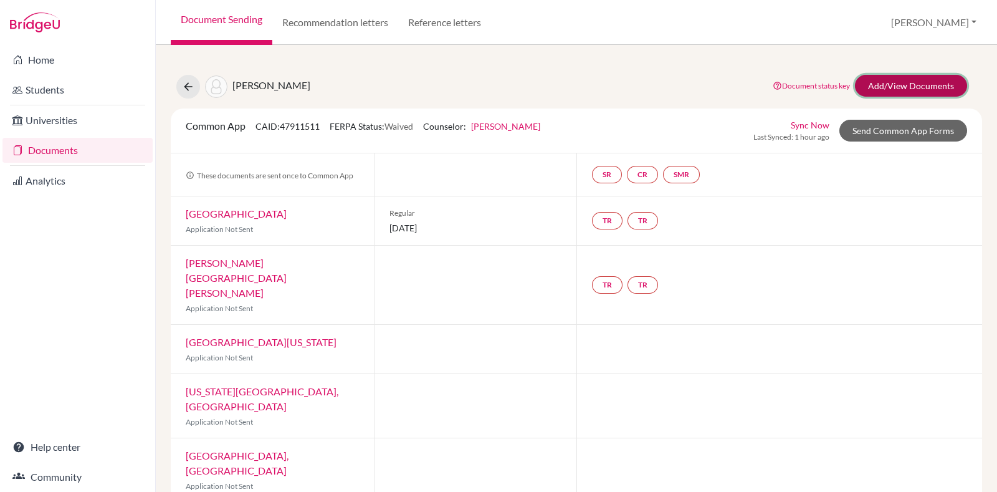
click at [909, 84] on link "Add/View Documents" at bounding box center [911, 86] width 112 height 22
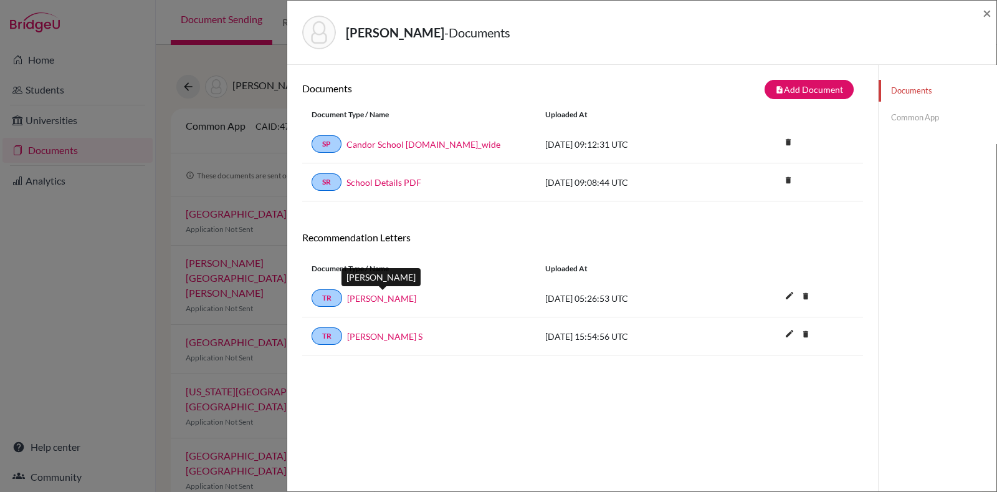
click at [389, 295] on link "[PERSON_NAME]" at bounding box center [381, 298] width 69 height 13
click at [226, 64] on div "[PERSON_NAME] - Documents × Documents note_add Add Document Document type Chang…" at bounding box center [498, 246] width 997 height 492
click at [986, 19] on span "×" at bounding box center [987, 13] width 9 height 18
